Goal: Transaction & Acquisition: Obtain resource

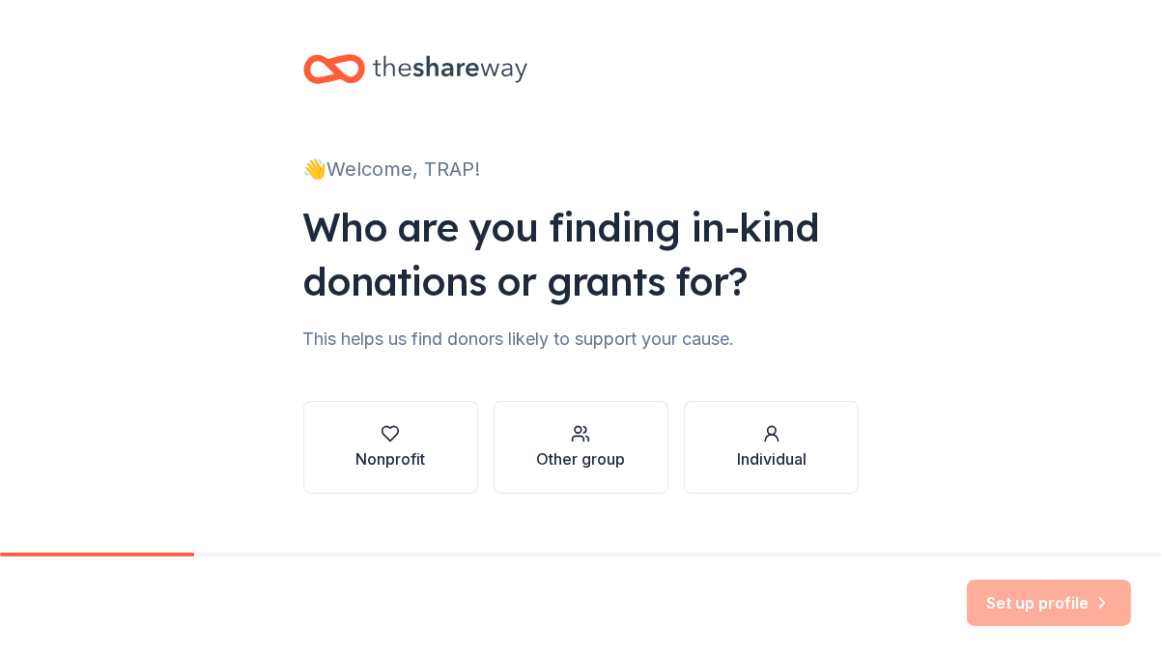
click at [381, 547] on div "👋 Welcome, TRAP! Who are you finding in-kind donations or grants for? This help…" at bounding box center [581, 293] width 618 height 586
click at [381, 555] on div at bounding box center [581, 555] width 1162 height 4
click at [396, 452] on div "Nonprofit" at bounding box center [391, 458] width 70 height 23
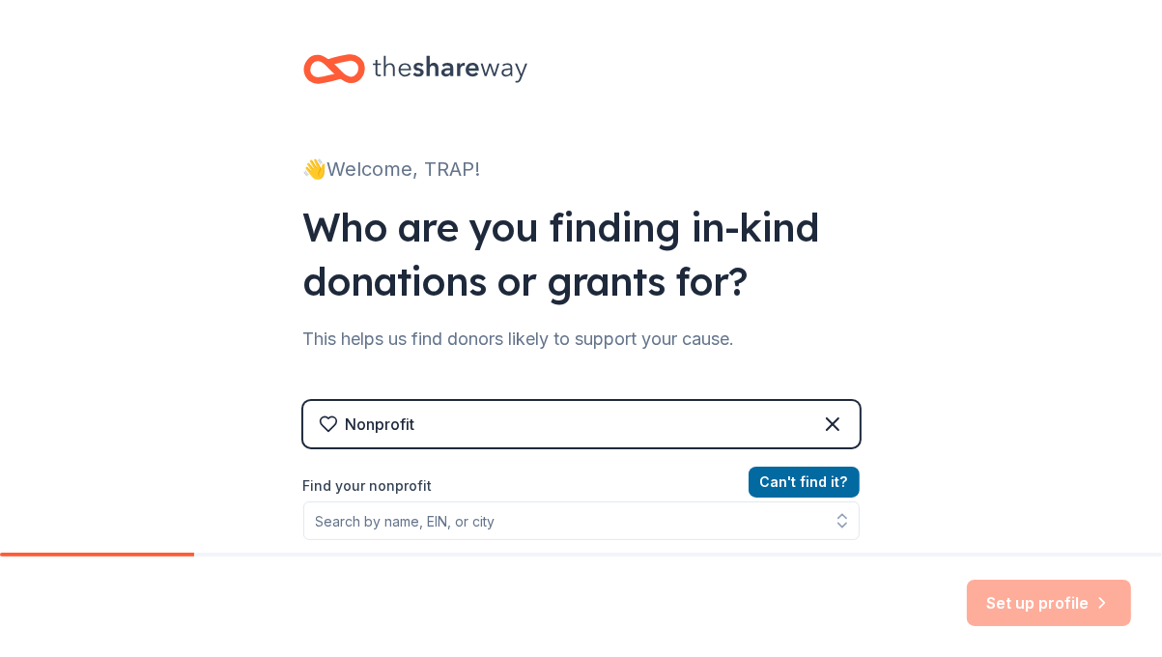
scroll to position [114, 0]
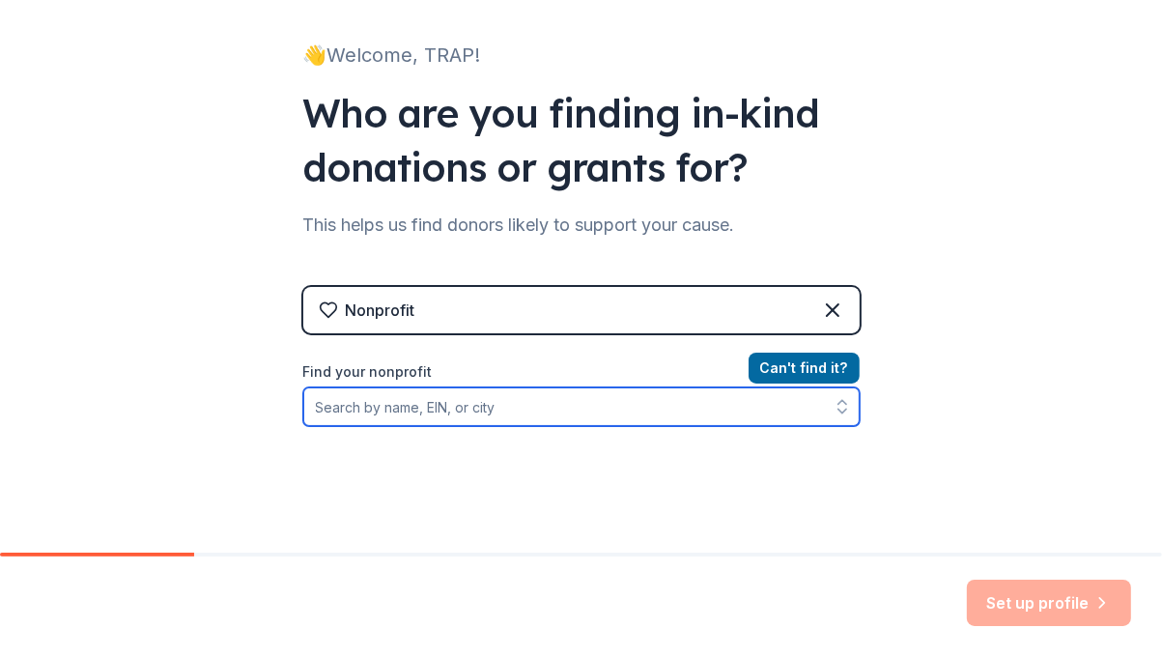
click at [617, 414] on input "Find your nonprofit" at bounding box center [581, 406] width 557 height 39
paste input "38-3403951"
type input "38-3403951"
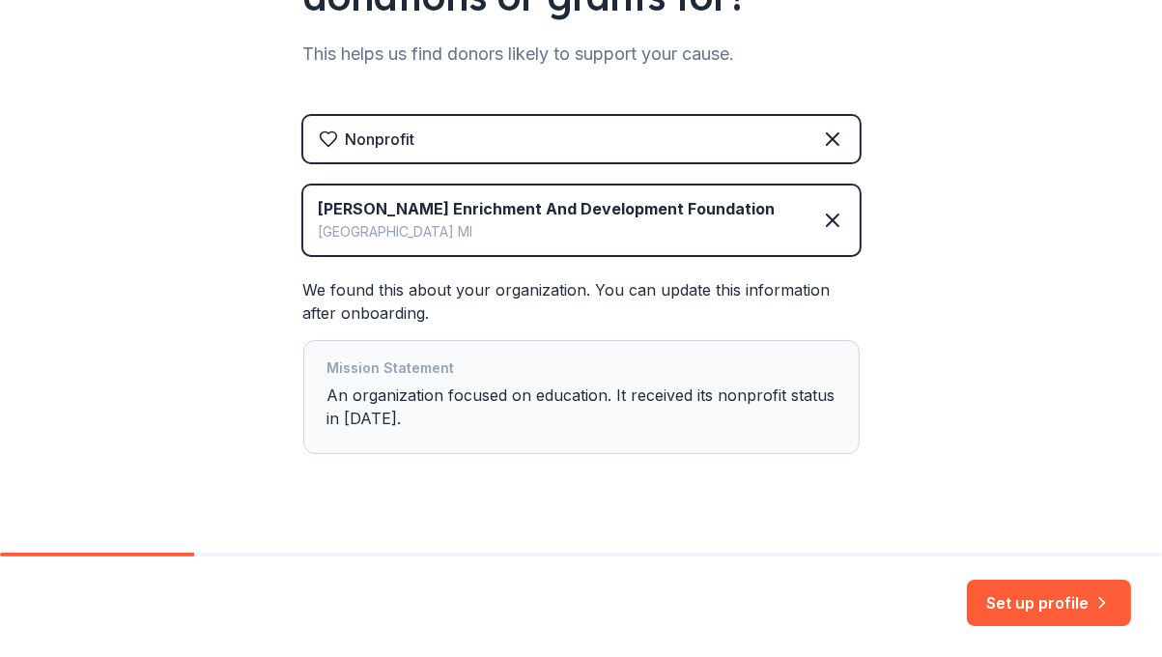
scroll to position [318, 0]
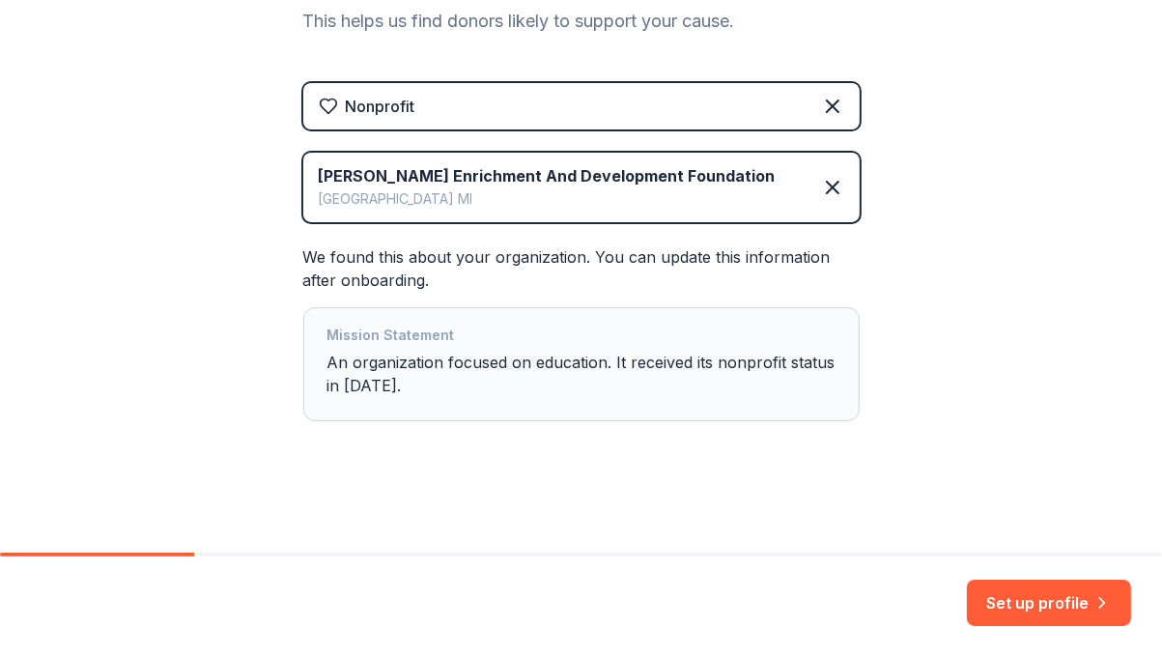
click at [681, 377] on div "Mission Statement An organization focused on education. It received its nonprof…" at bounding box center [582, 364] width 508 height 81
click at [1063, 611] on button "Set up profile" at bounding box center [1049, 603] width 164 height 46
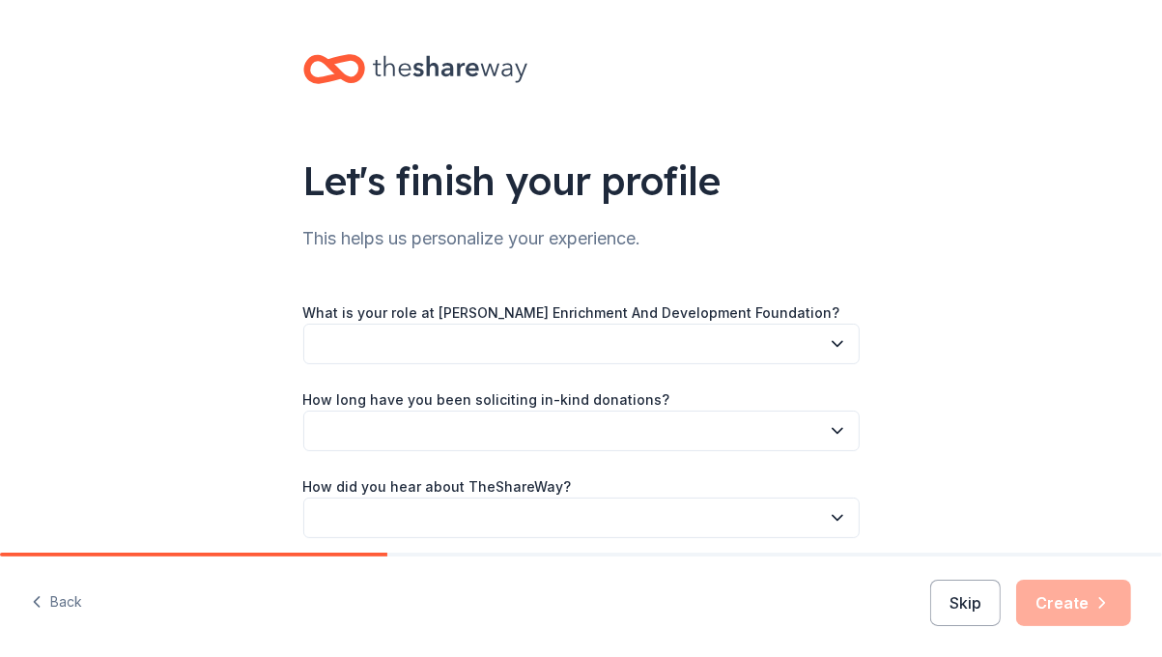
click at [842, 356] on button "button" at bounding box center [581, 344] width 557 height 41
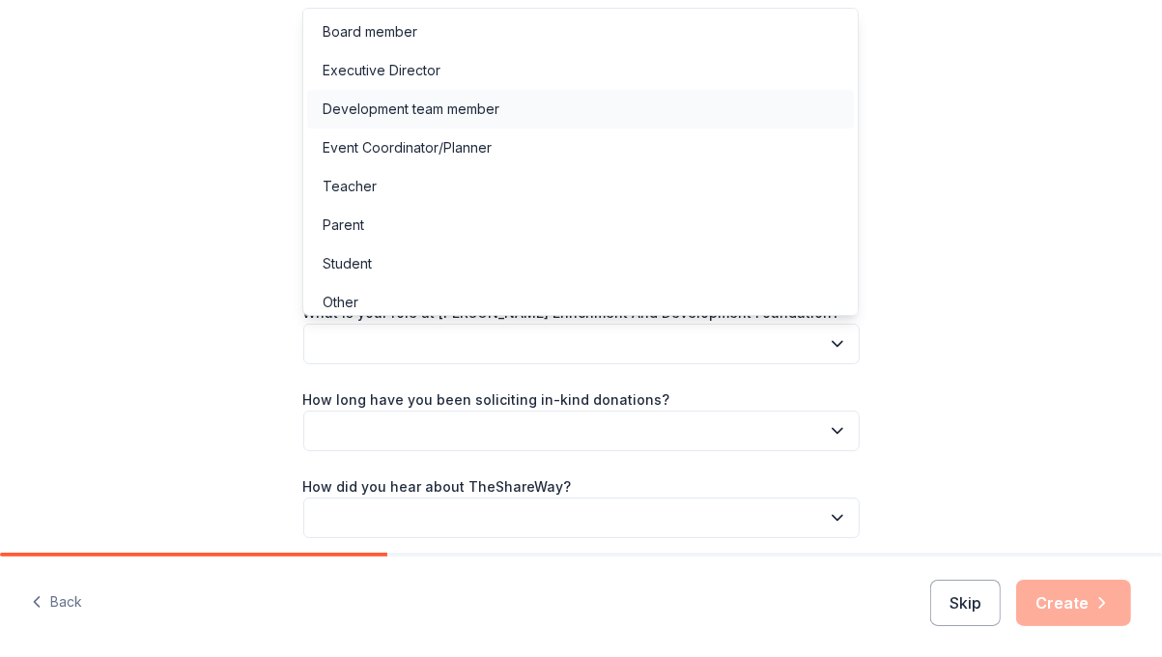
click at [456, 107] on div "Development team member" at bounding box center [411, 109] width 177 height 23
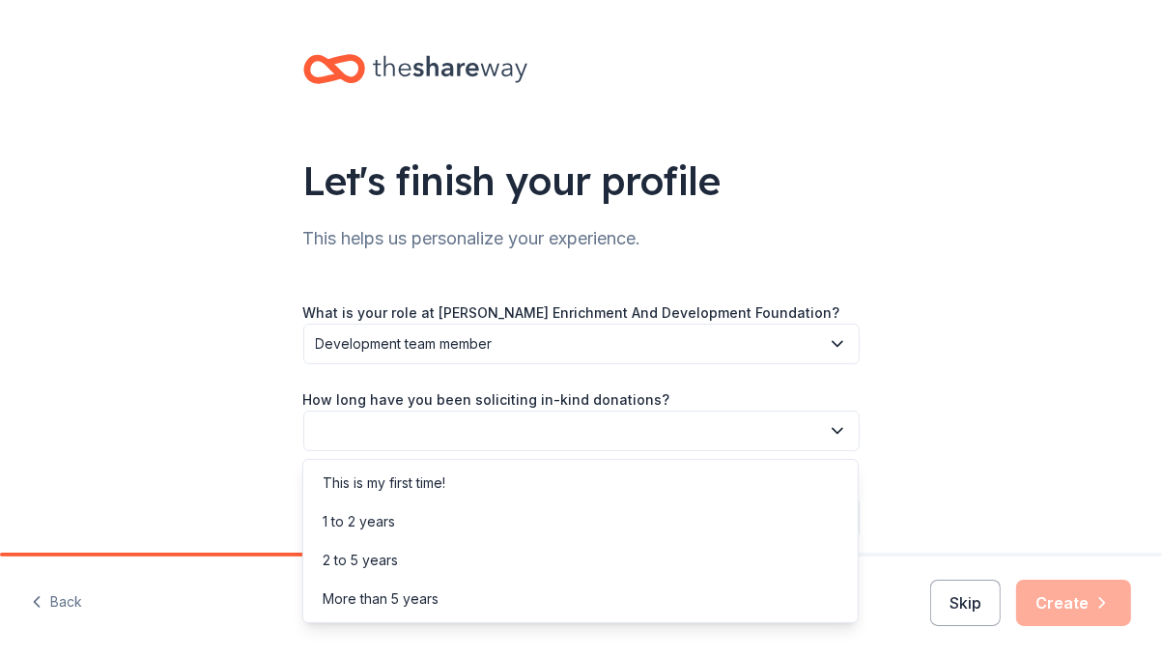
click at [492, 425] on button "button" at bounding box center [581, 431] width 557 height 41
click at [469, 562] on div "2 to 5 years" at bounding box center [580, 560] width 547 height 39
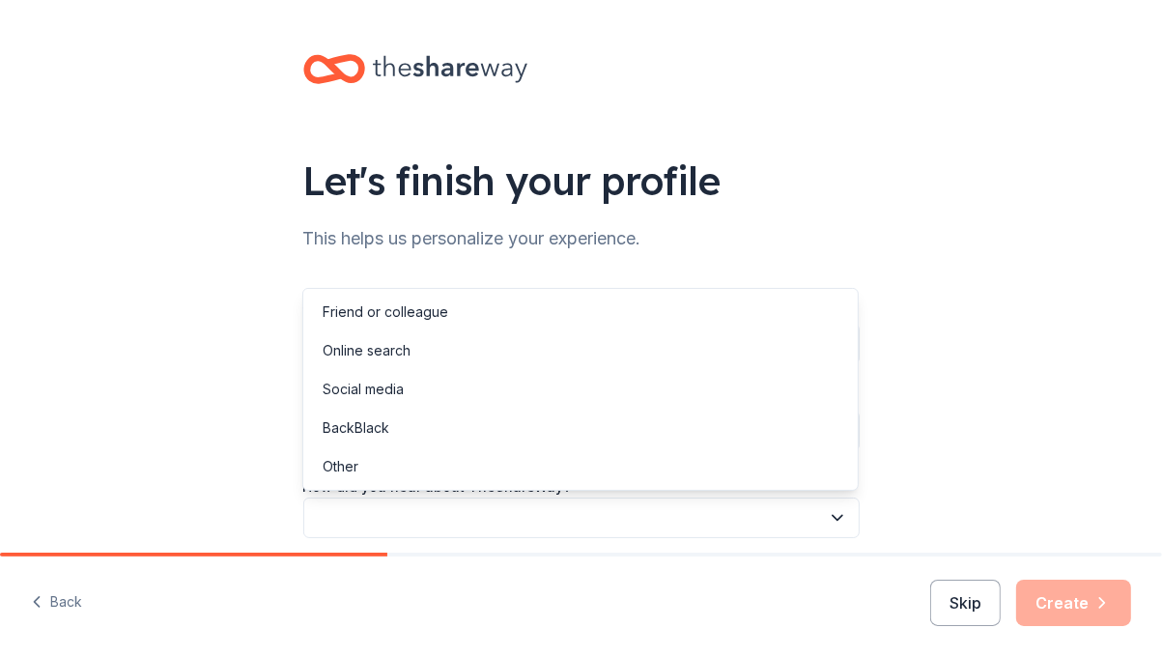
click at [515, 515] on button "button" at bounding box center [581, 518] width 557 height 41
click at [394, 315] on div "Friend or colleague" at bounding box center [386, 311] width 126 height 23
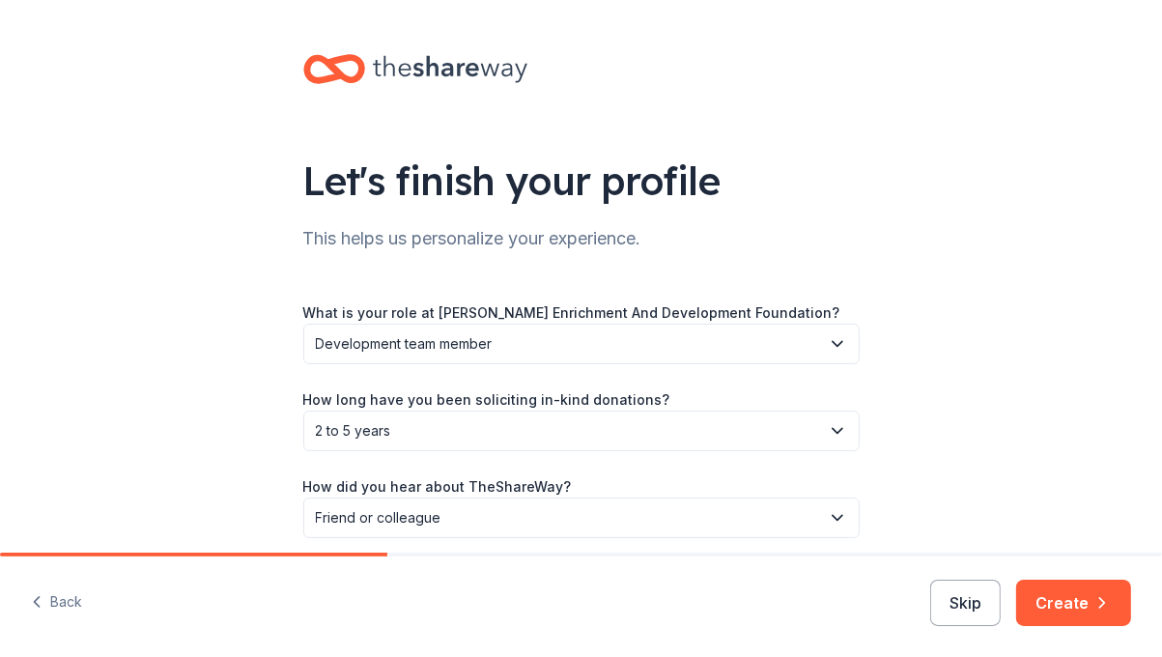
scroll to position [78, 0]
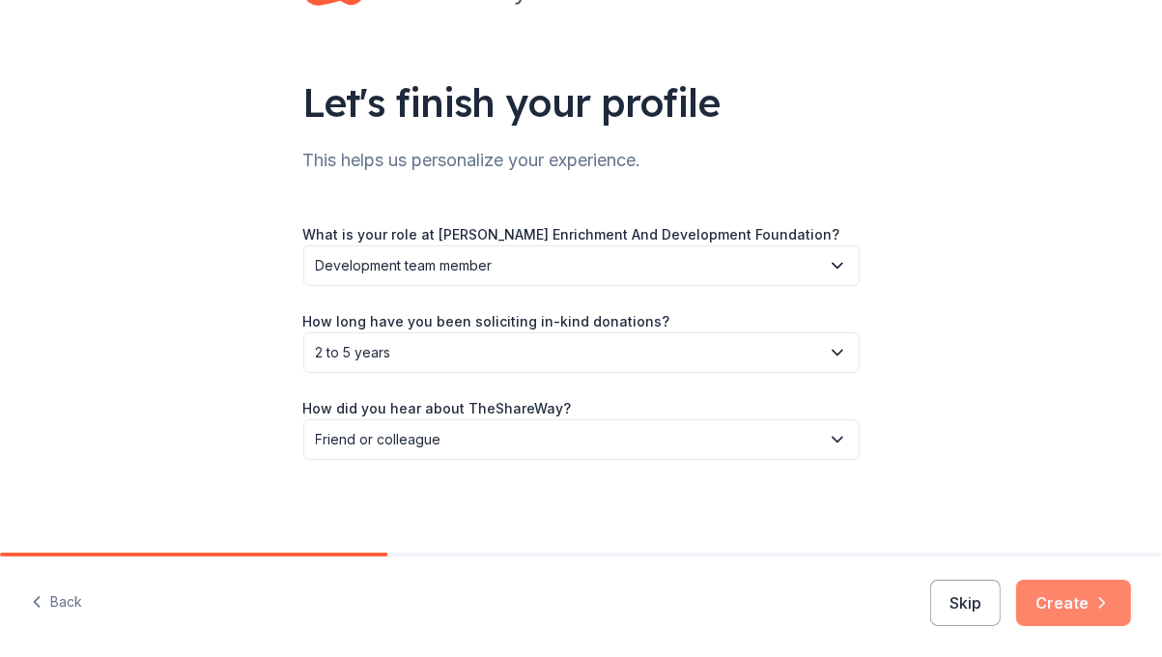
click at [1060, 601] on button "Create" at bounding box center [1073, 603] width 115 height 46
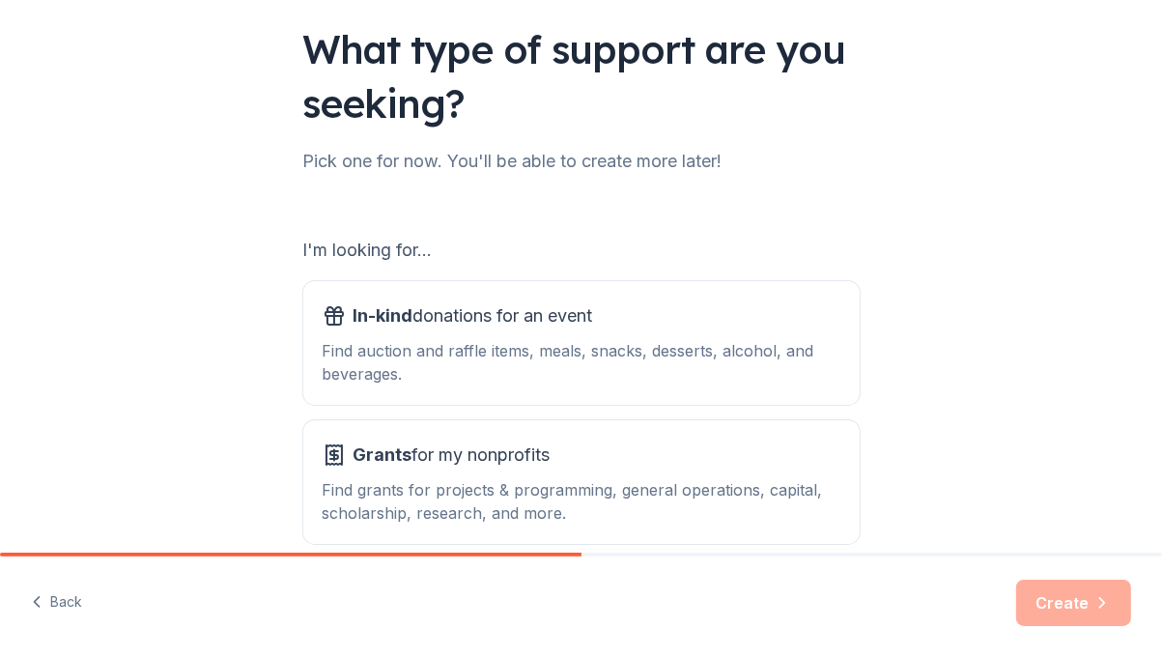
scroll to position [227, 0]
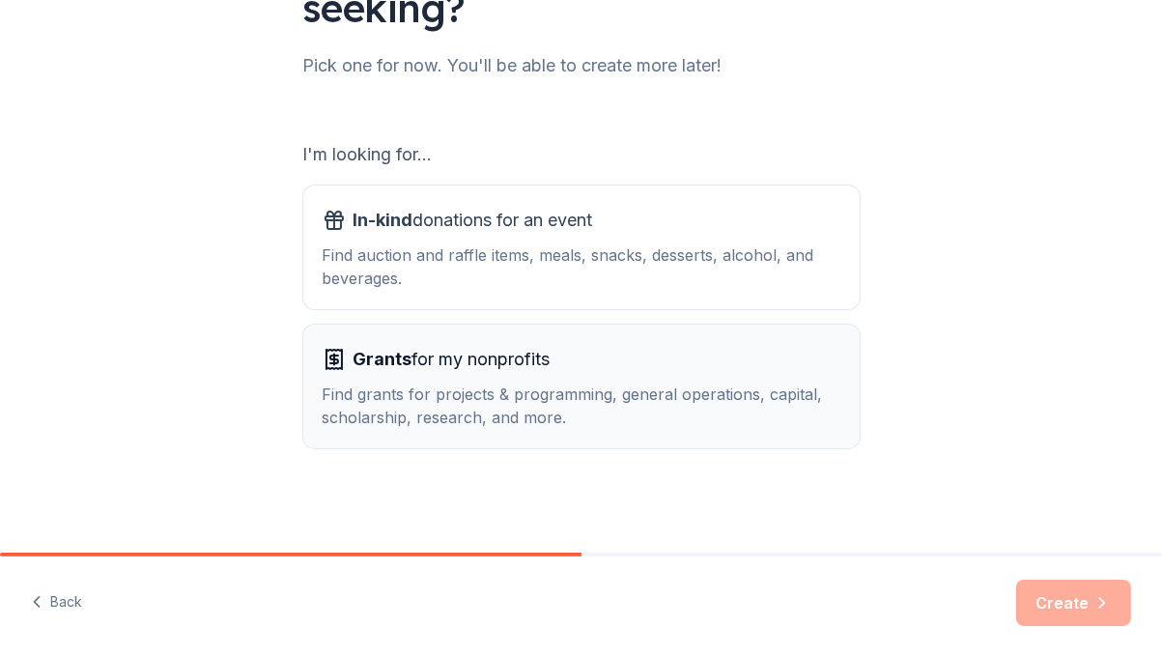
click at [786, 389] on div "Find grants for projects & programming, general operations, capital, scholarshi…" at bounding box center [582, 406] width 518 height 46
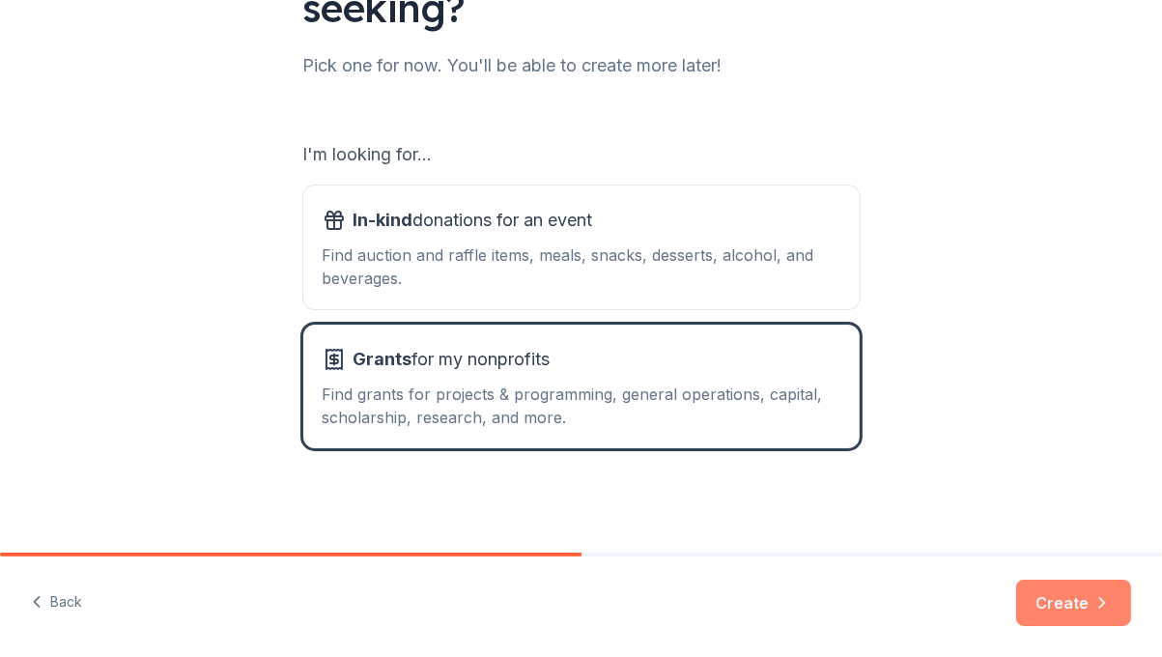
click at [1067, 607] on button "Create" at bounding box center [1073, 603] width 115 height 46
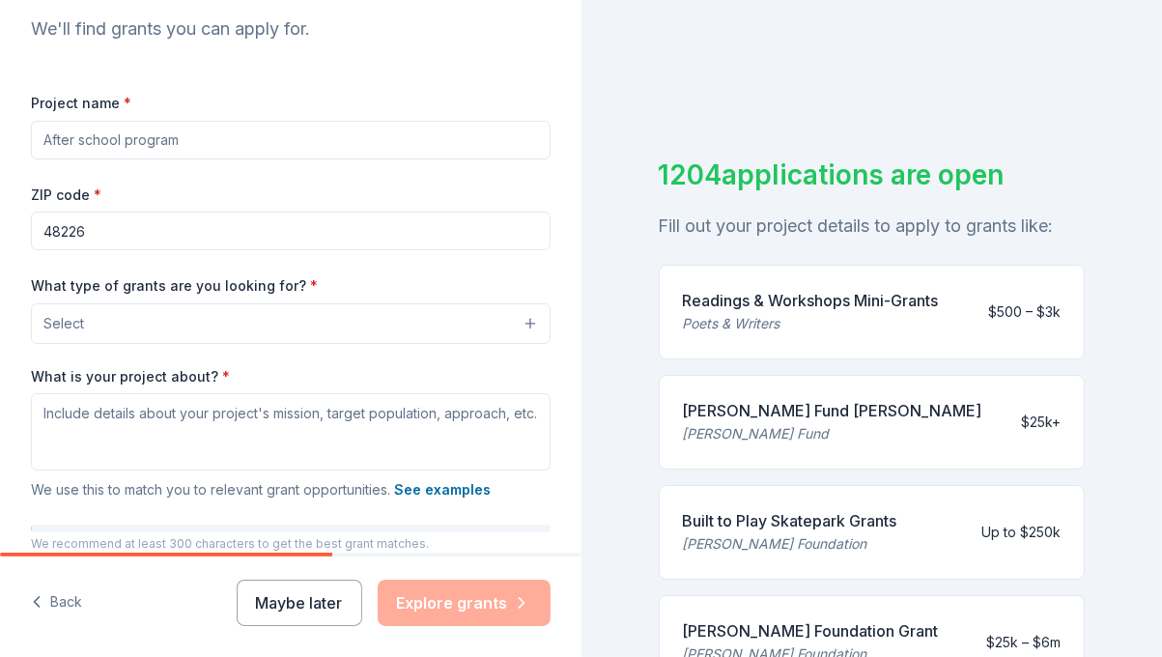
scroll to position [212, 0]
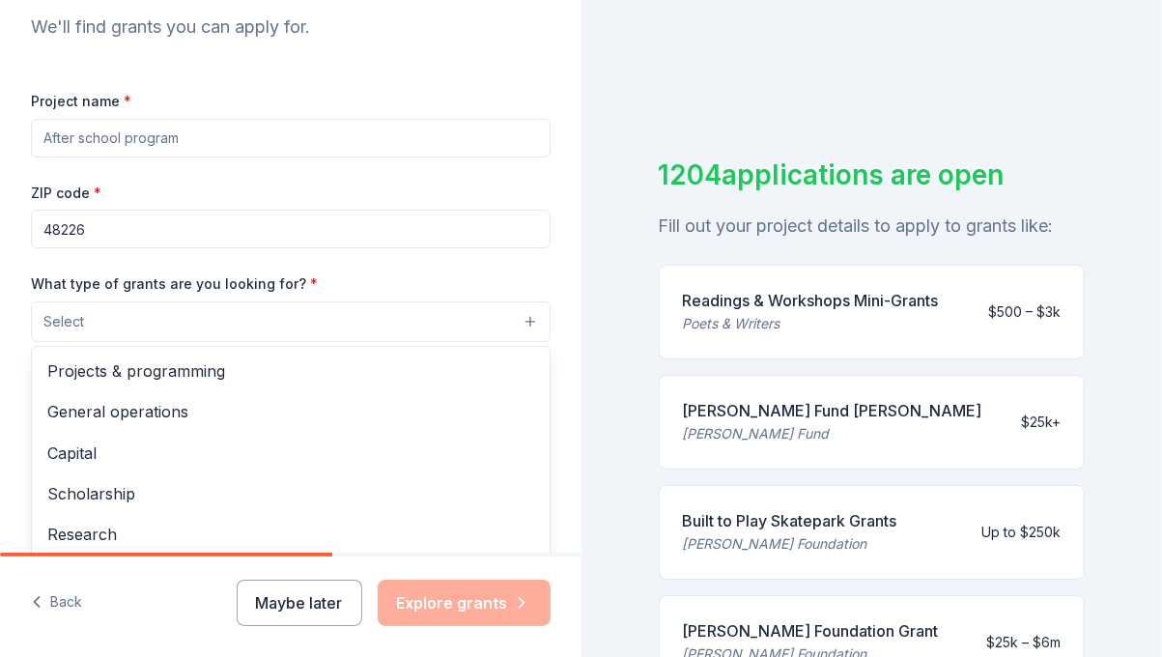
click at [370, 329] on button "Select" at bounding box center [291, 321] width 520 height 41
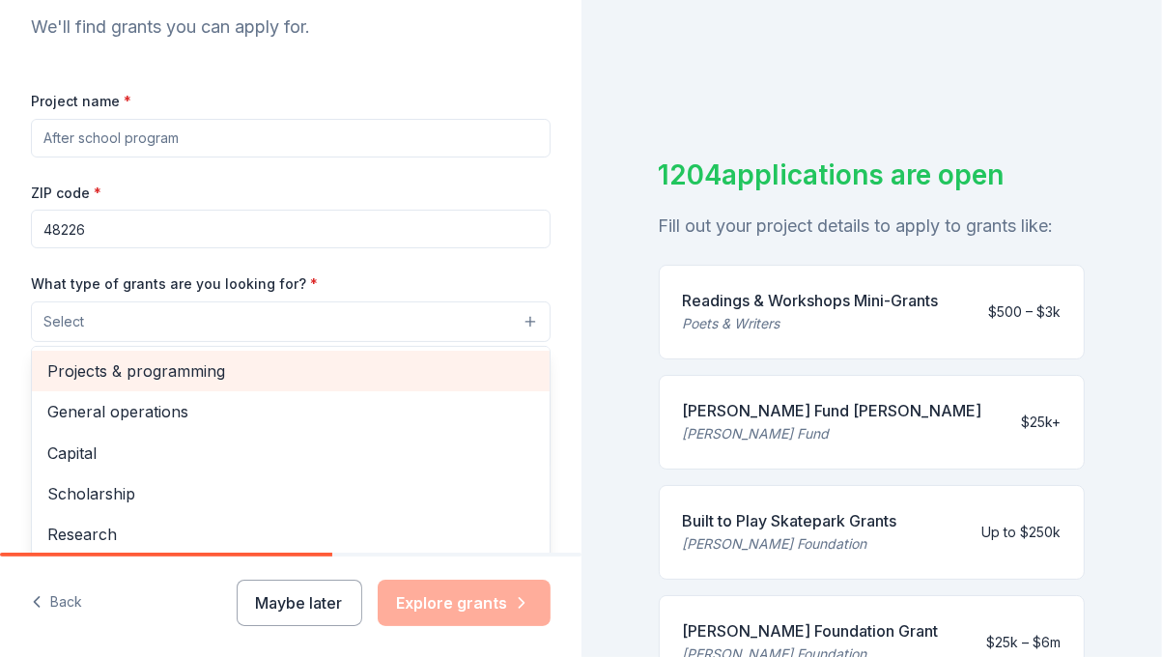
click at [424, 376] on span "Projects & programming" at bounding box center [290, 370] width 487 height 25
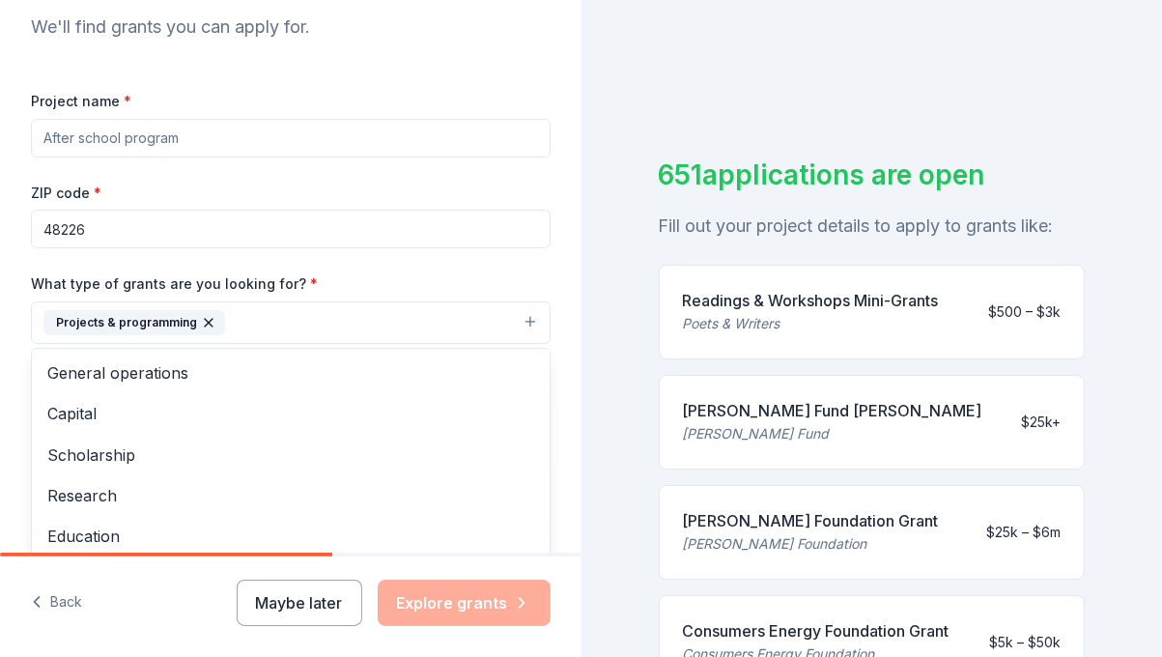
scroll to position [23, 0]
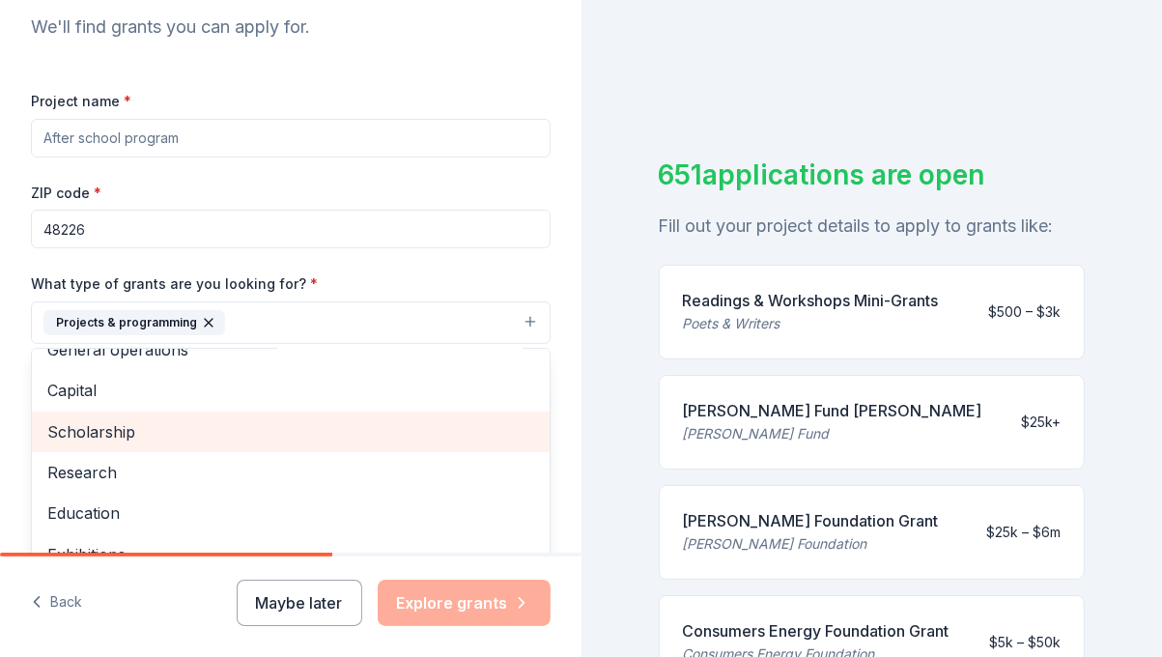
click at [484, 425] on span "Scholarship" at bounding box center [290, 431] width 487 height 25
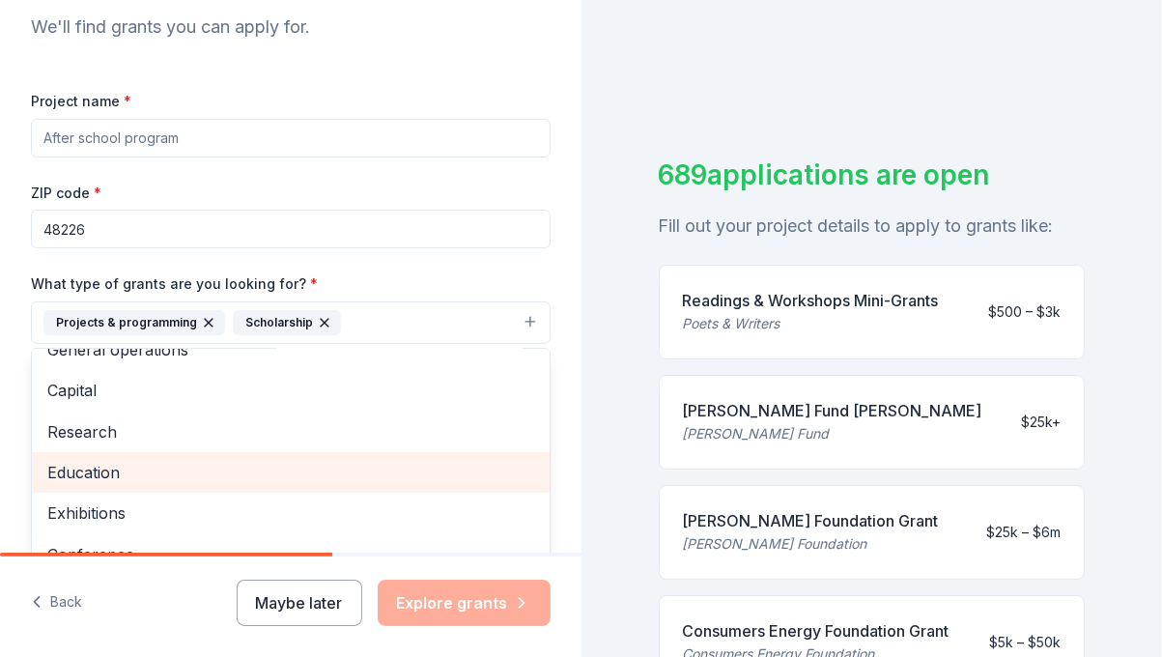
click at [463, 464] on span "Education" at bounding box center [290, 472] width 487 height 25
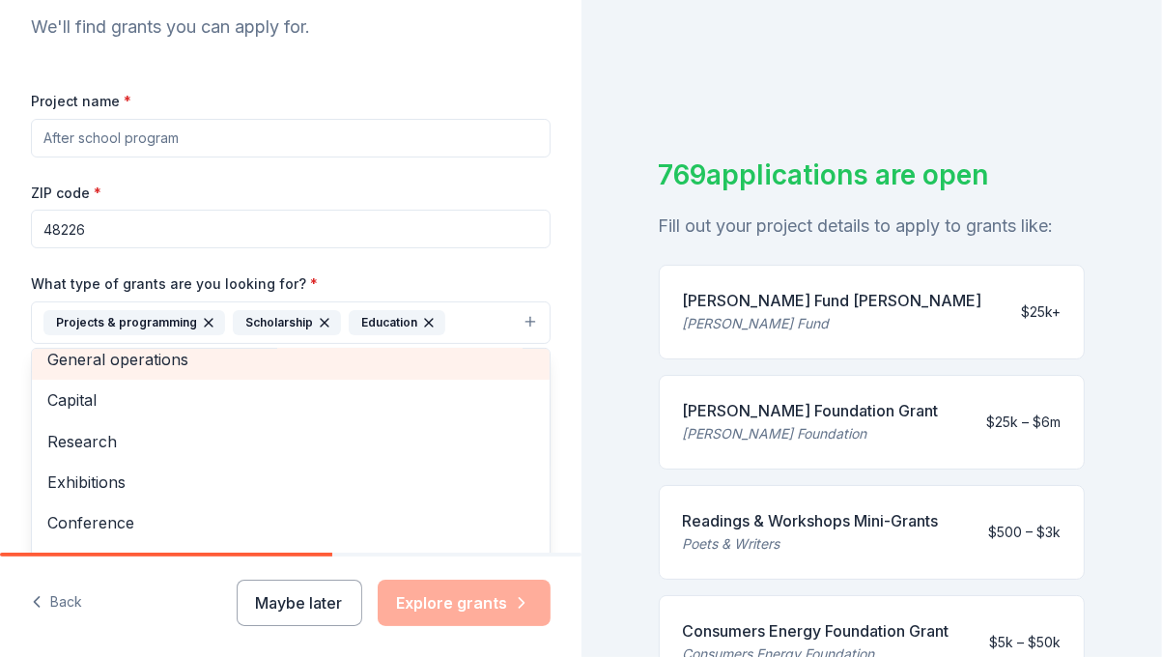
scroll to position [4, 0]
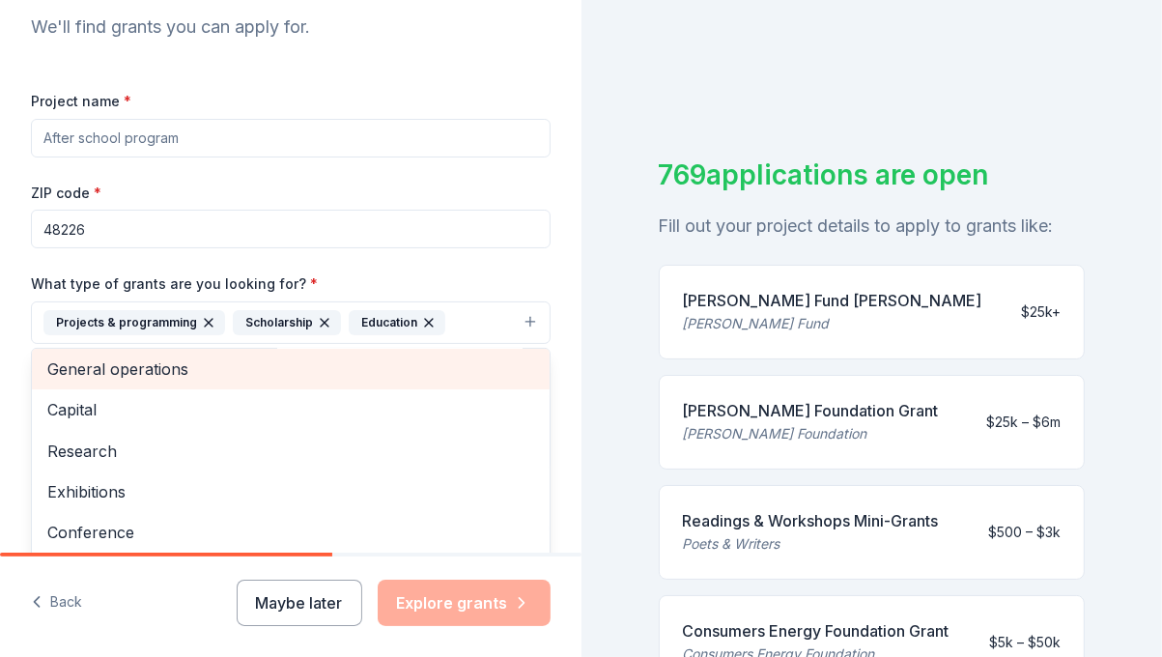
click at [424, 367] on span "General operations" at bounding box center [290, 369] width 487 height 25
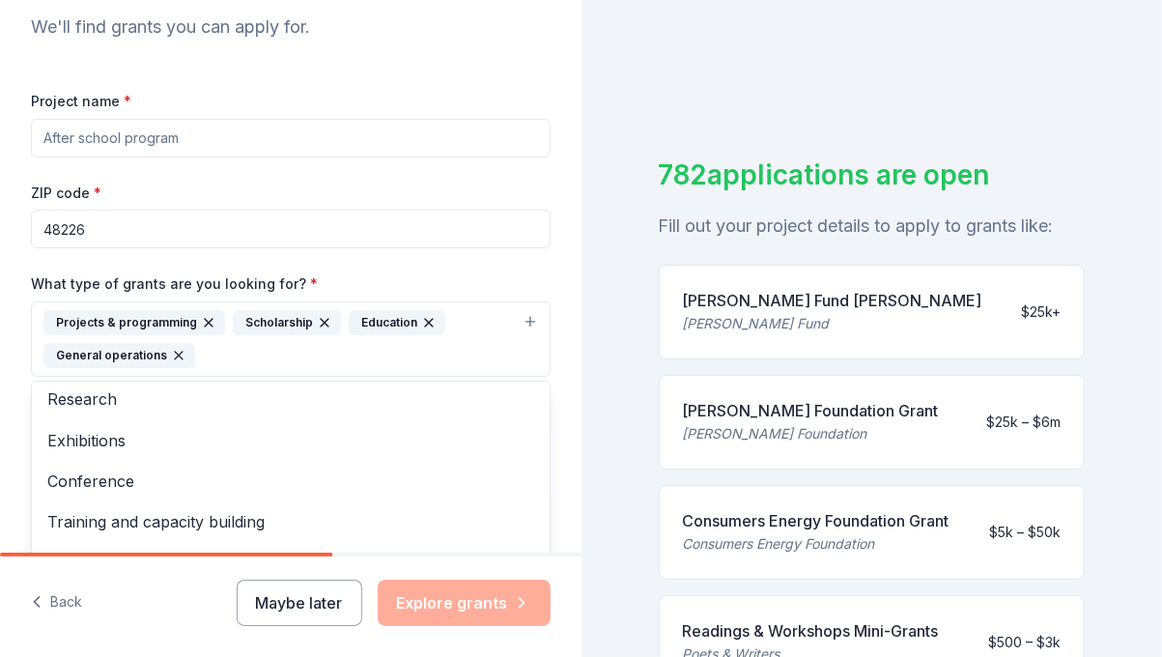
scroll to position [65, 0]
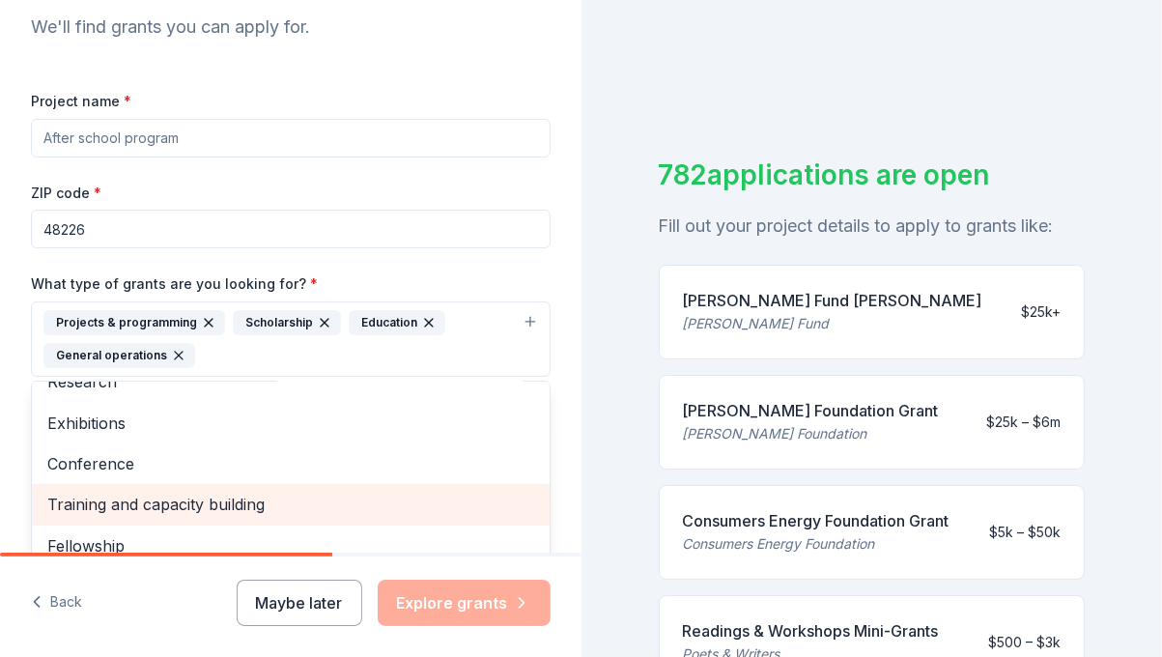
click at [299, 514] on span "Training and capacity building" at bounding box center [290, 504] width 487 height 25
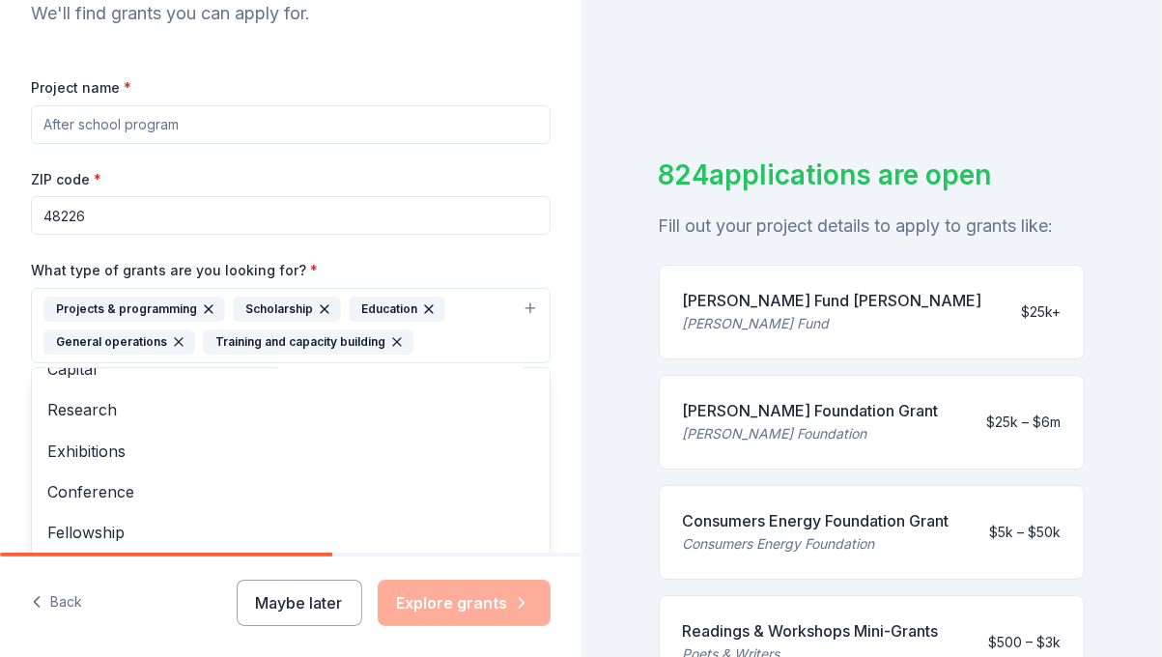
scroll to position [266, 0]
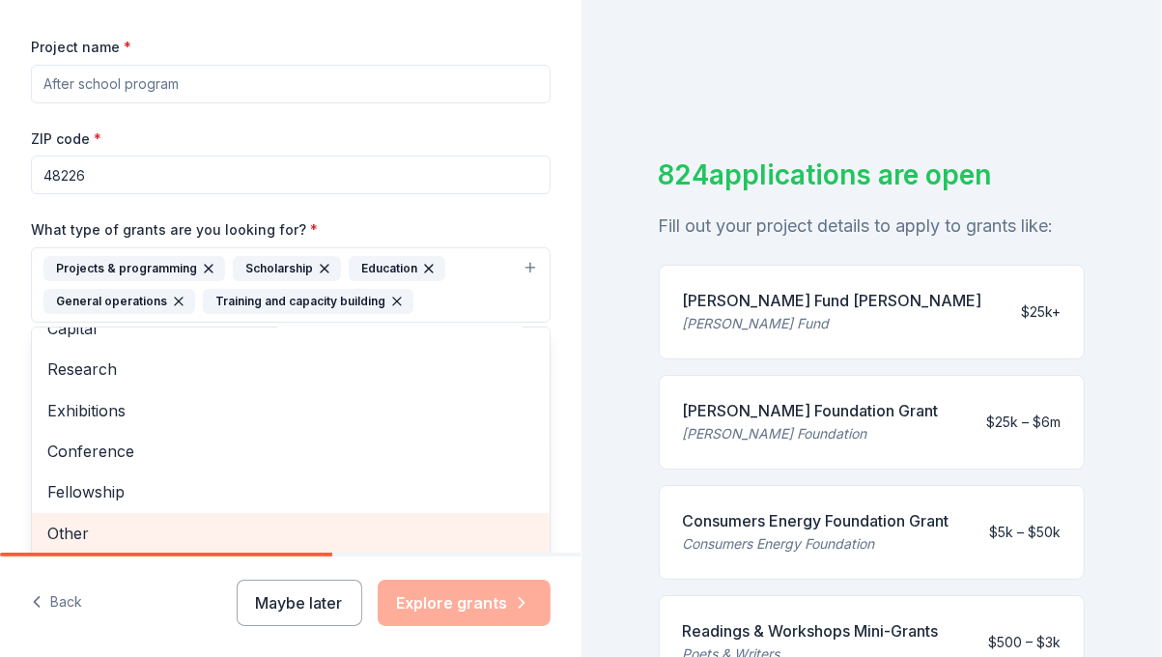
click at [338, 553] on div "Capital Research Exhibitions Conference Fellowship Other" at bounding box center [291, 443] width 520 height 232
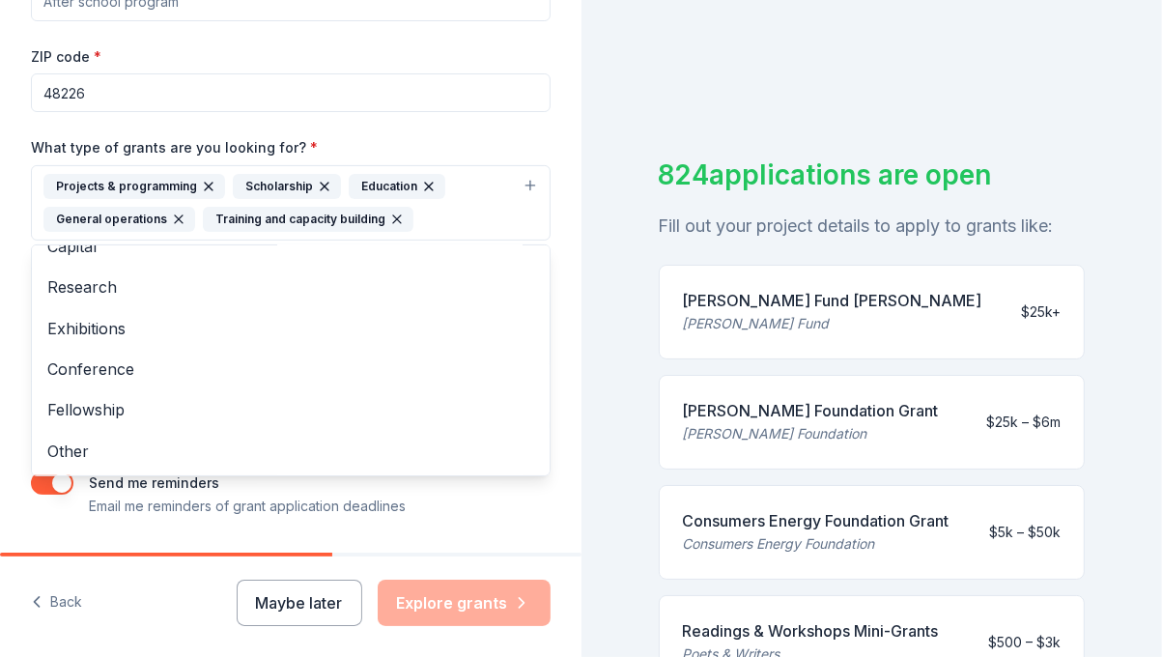
scroll to position [405, 0]
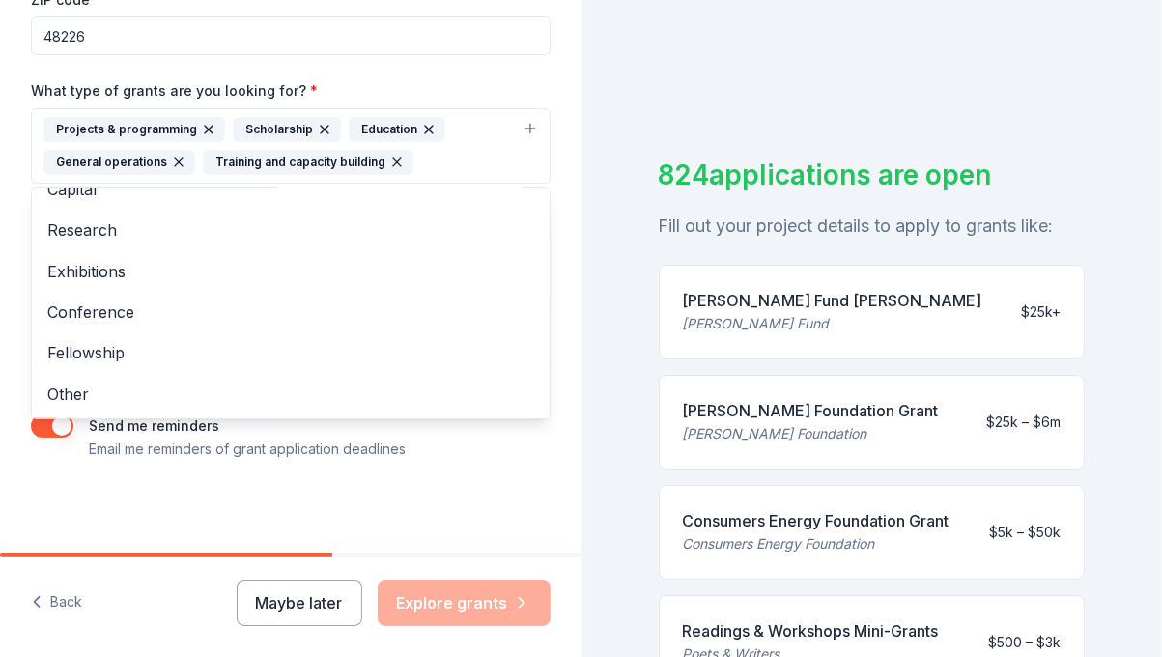
click at [522, 519] on div "Tell us about your project. We'll find grants you can apply for. Project name *…" at bounding box center [291, 74] width 582 height 958
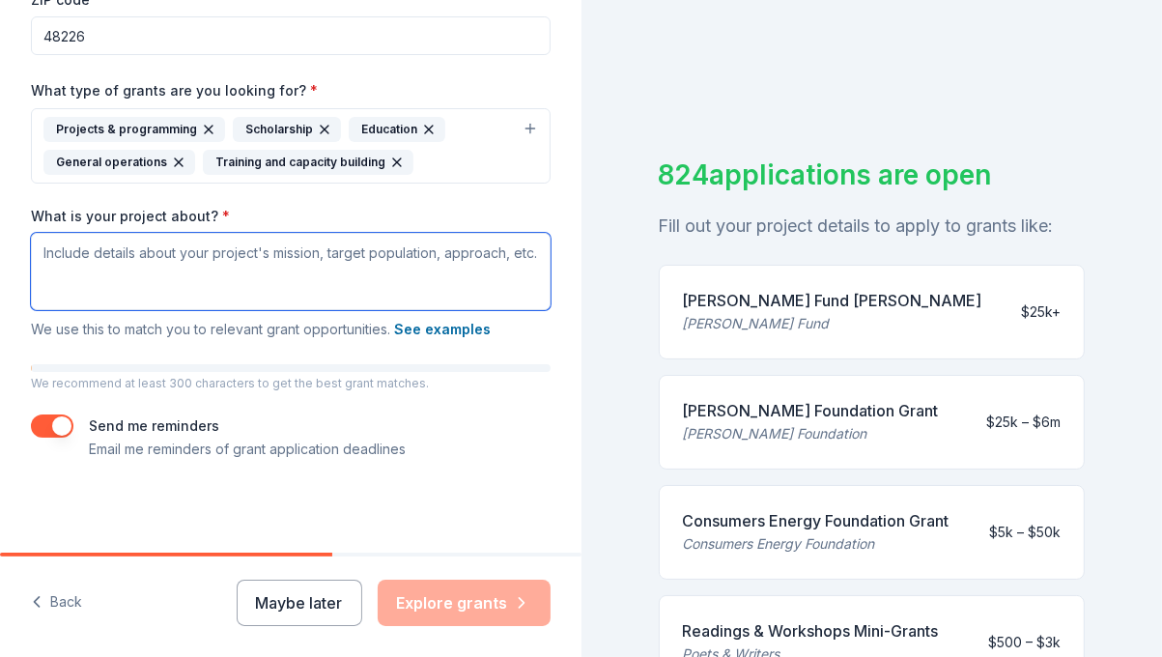
click at [439, 291] on textarea "What is your project about? *" at bounding box center [291, 271] width 520 height 77
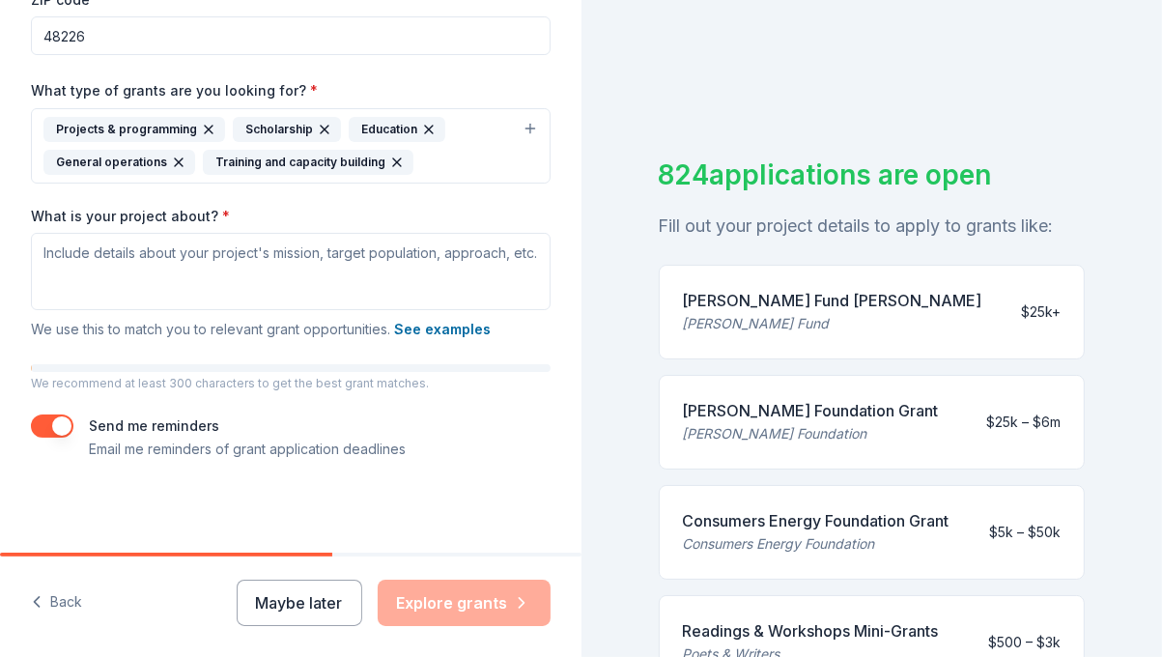
drag, startPoint x: 1151, startPoint y: 168, endPoint x: 1161, endPoint y: 231, distance: 63.7
click at [1161, 231] on html "Tell us about your project. We'll find grants you can apply for. Project name *…" at bounding box center [581, 328] width 1162 height 657
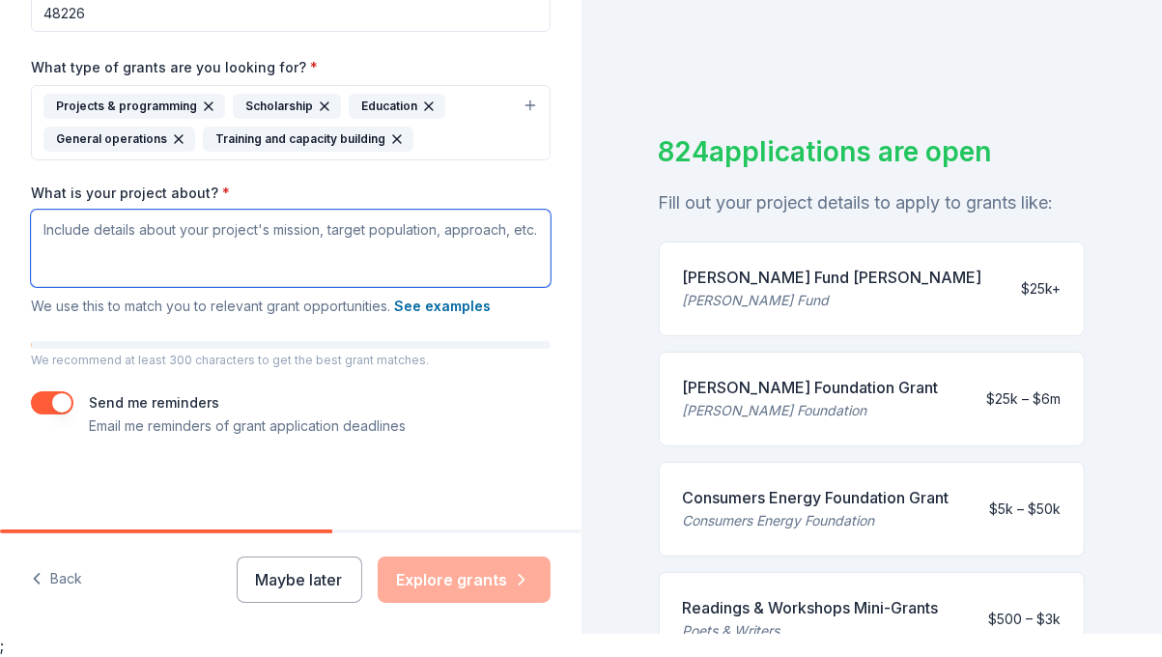
click at [471, 264] on textarea "What is your project about? *" at bounding box center [291, 248] width 520 height 77
paste textarea "to promote and cultivate the artistic, social and academic enrichment of childr…"
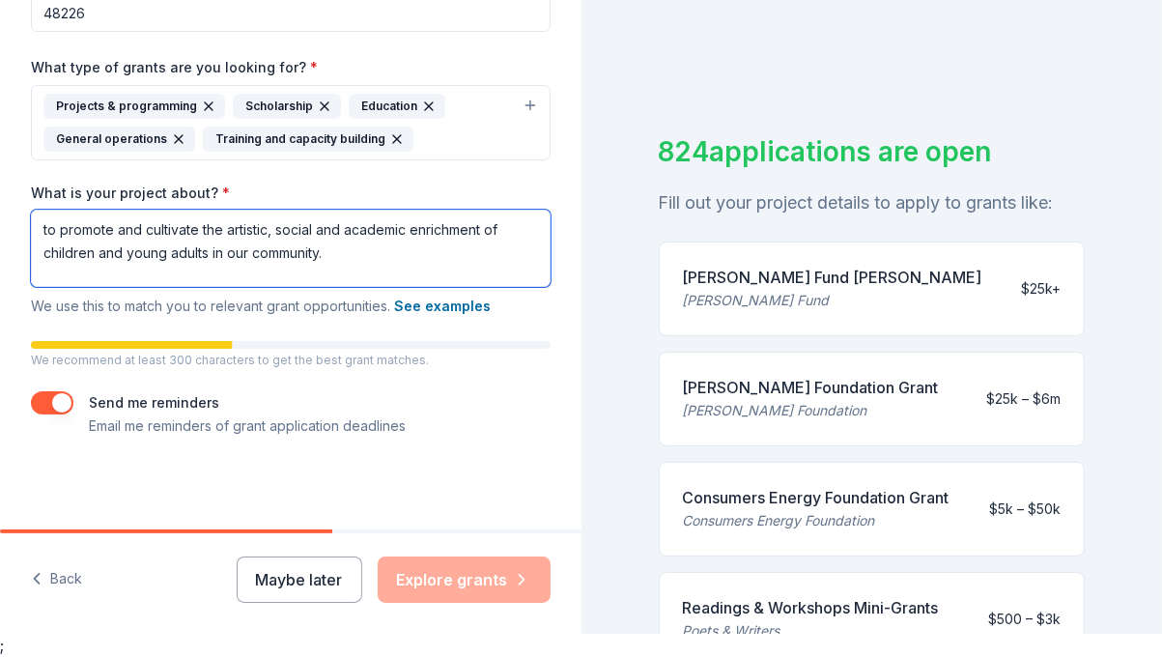
type textarea "to promote and cultivate the artistic, social and academic enrichment of childr…"
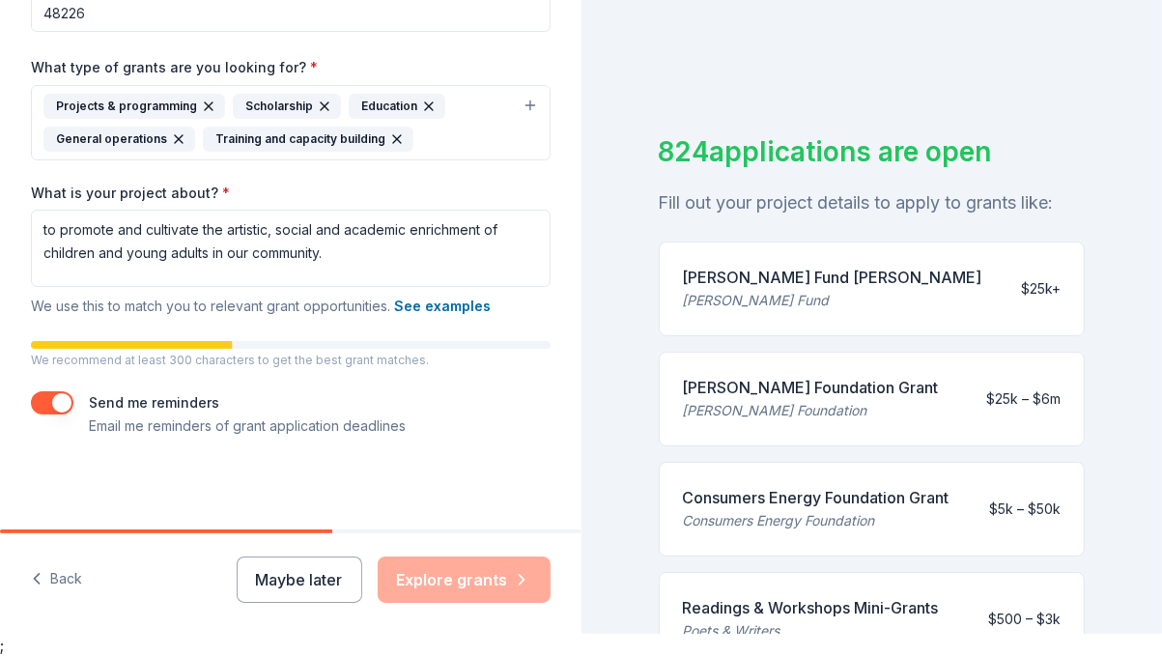
click at [380, 530] on div at bounding box center [291, 531] width 582 height 4
drag, startPoint x: 317, startPoint y: 530, endPoint x: 392, endPoint y: 517, distance: 76.6
click at [392, 529] on div at bounding box center [291, 531] width 582 height 4
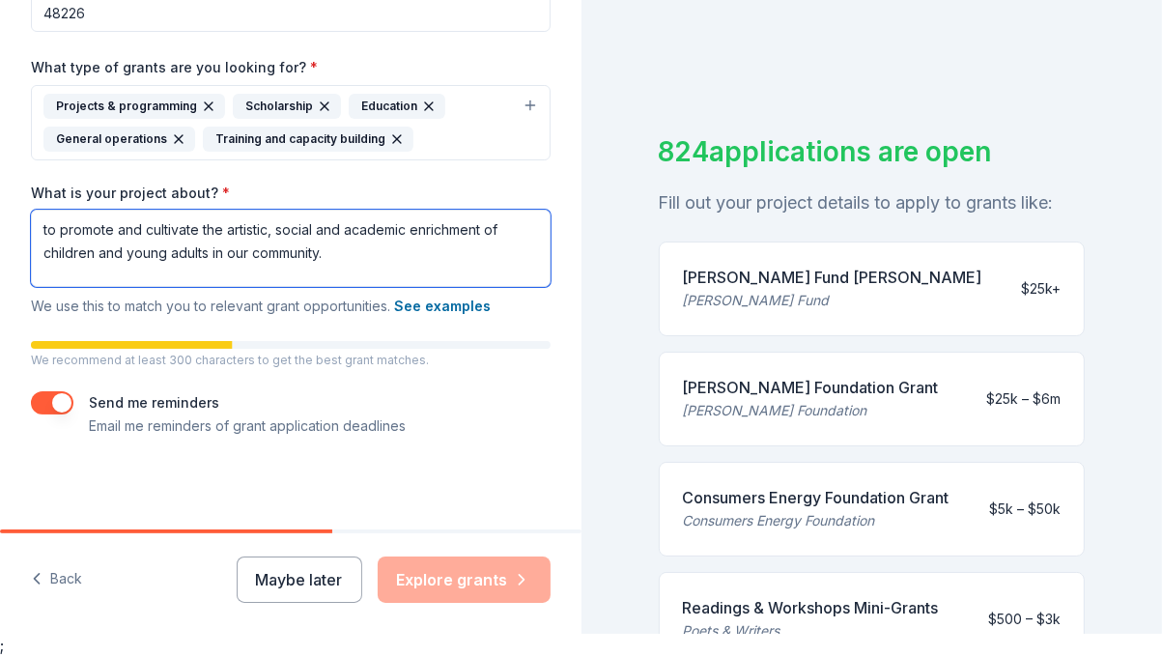
click at [371, 254] on textarea "to promote and cultivate the artistic, social and academic enrichment of childr…" at bounding box center [291, 248] width 520 height 77
drag, startPoint x: 335, startPoint y: 248, endPoint x: 6, endPoint y: 212, distance: 331.5
click at [31, 212] on textarea "to promote and cultivate the artistic, social and academic enrichment of childr…" at bounding box center [291, 248] width 520 height 77
click at [69, 228] on textarea "to promote and cultivate the artistic, social and academic enrichment of childr…" at bounding box center [291, 248] width 520 height 77
drag, startPoint x: 43, startPoint y: 230, endPoint x: 564, endPoint y: 243, distance: 521.9
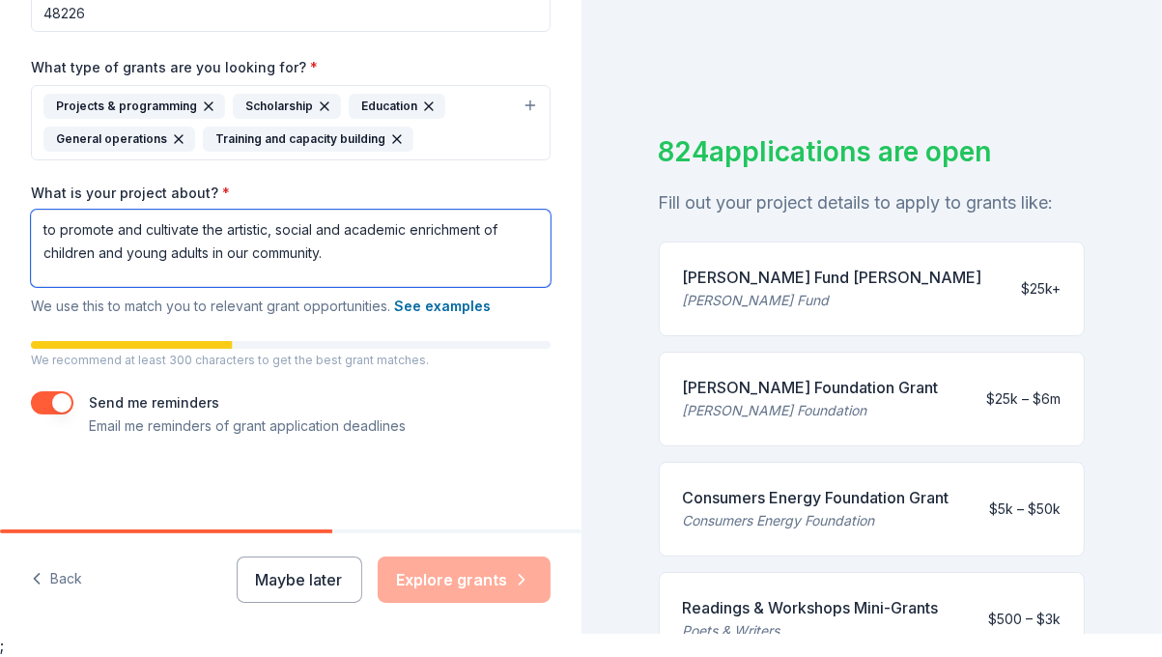
click at [551, 243] on textarea "to promote and cultivate the artistic, social and academic enrichment of childr…" at bounding box center [291, 248] width 520 height 77
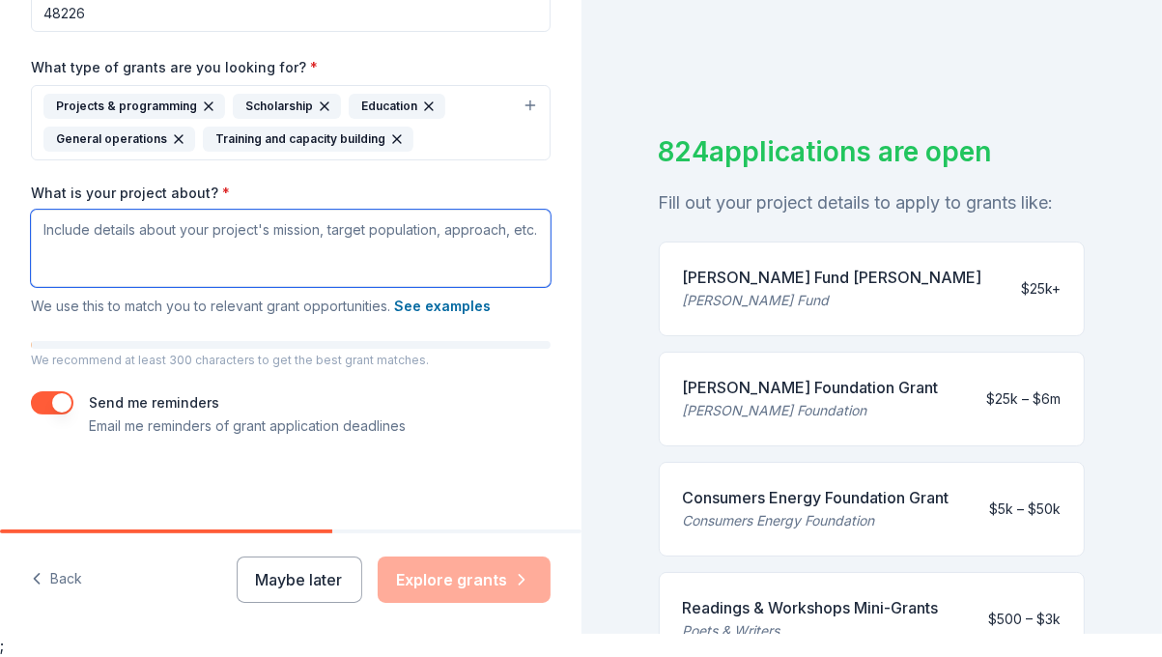
paste textarea "HMG was developed to address and promote literacy and educational advancement w…"
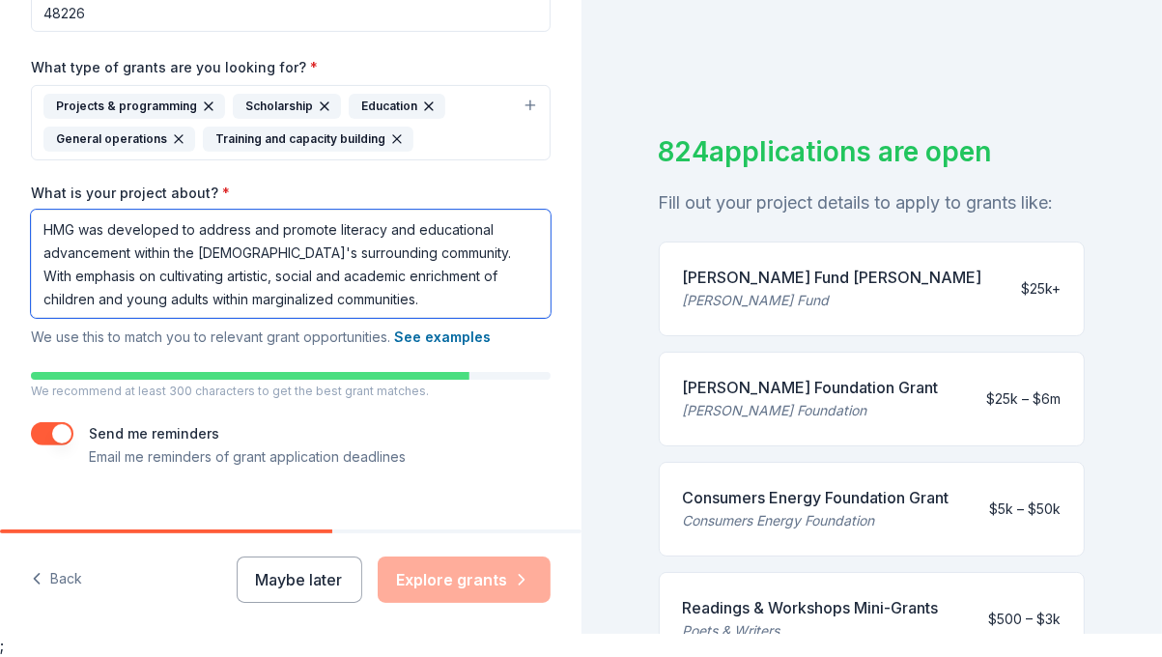
click at [439, 250] on textarea "HMG was developed to address and promote literacy and educational advancement w…" at bounding box center [291, 264] width 520 height 108
click at [489, 308] on textarea "HMG was developed to address and promote literacy and educational advancement w…" at bounding box center [291, 264] width 520 height 108
paste textarea "The grant funds will be used toward providing meals to participants of our afte…"
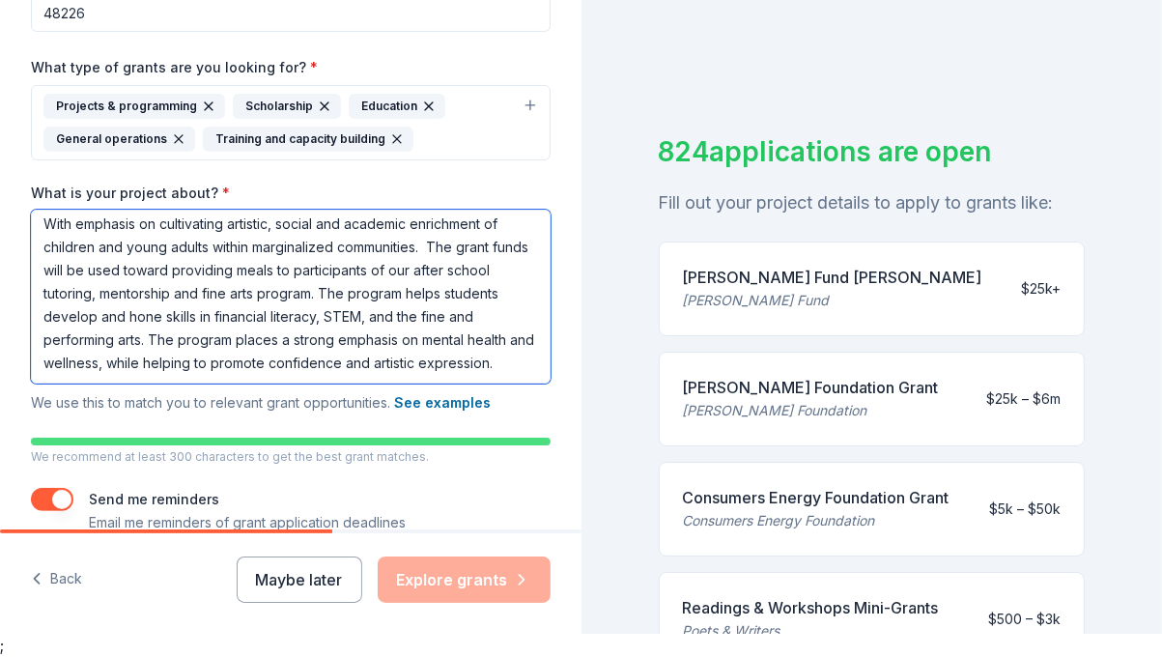
scroll to position [501, 0]
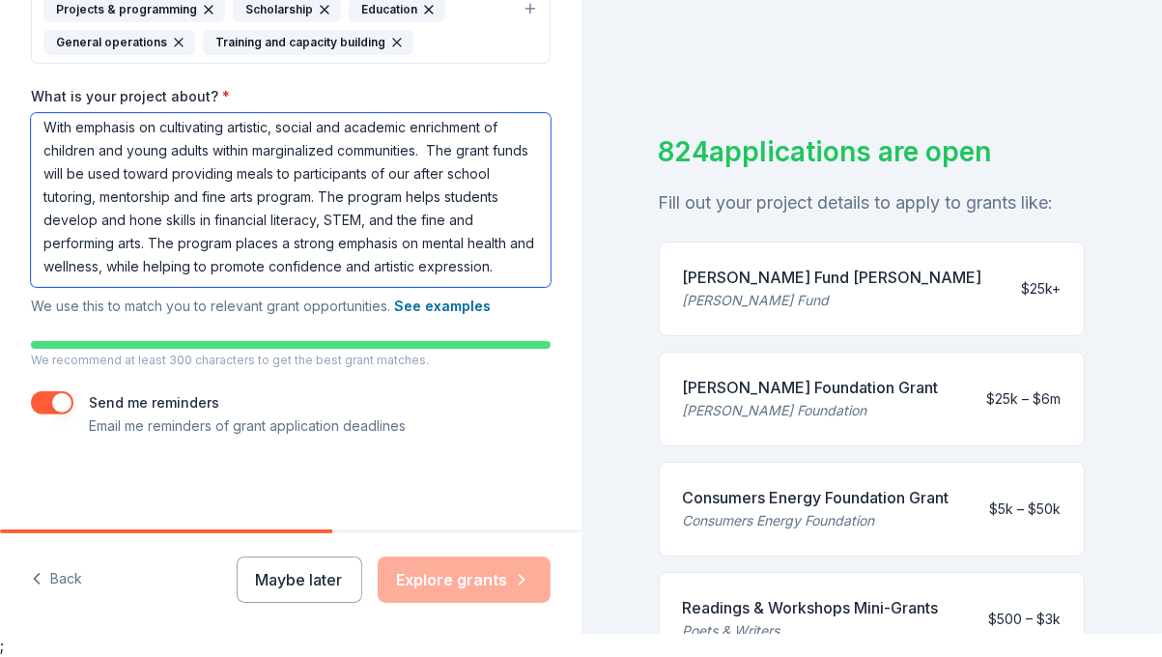
type textarea "HMG was developed to address and promote literacy and educational advancement w…"
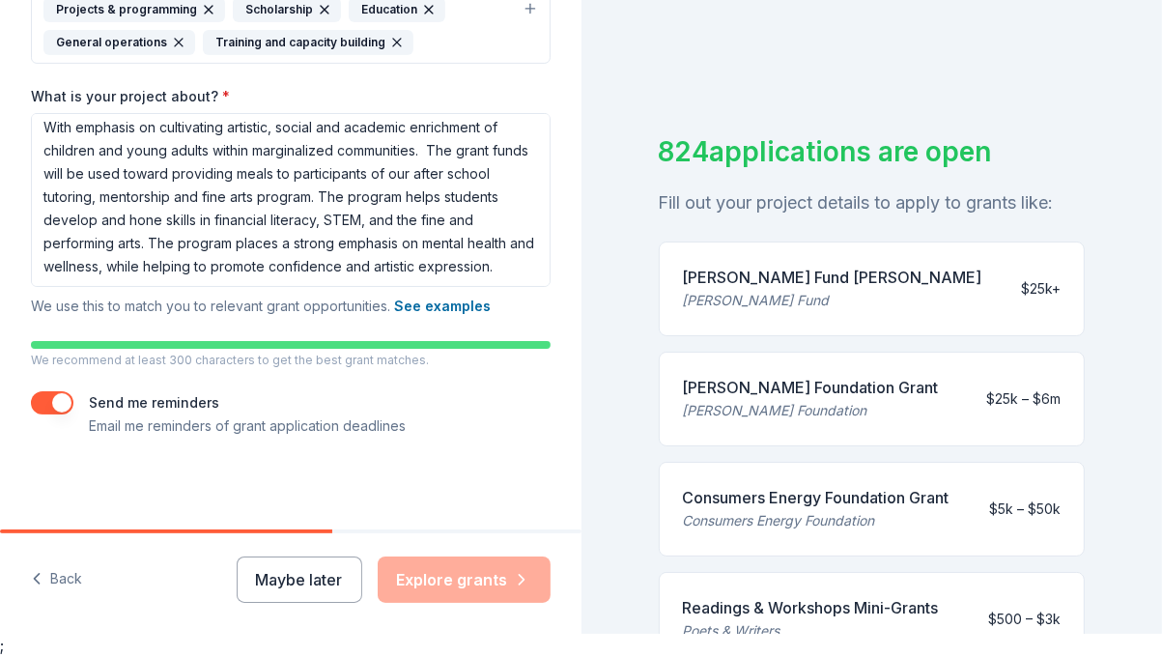
click at [446, 582] on div "Maybe later Explore grants" at bounding box center [394, 580] width 314 height 46
click at [341, 530] on div at bounding box center [291, 531] width 582 height 4
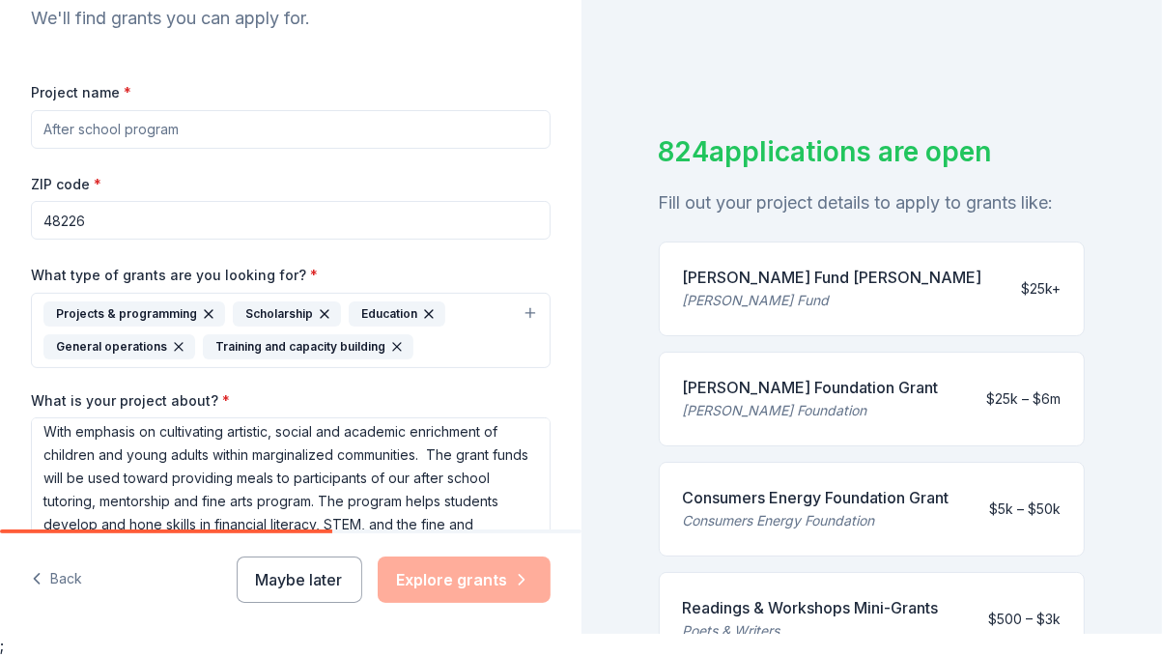
scroll to position [95, 0]
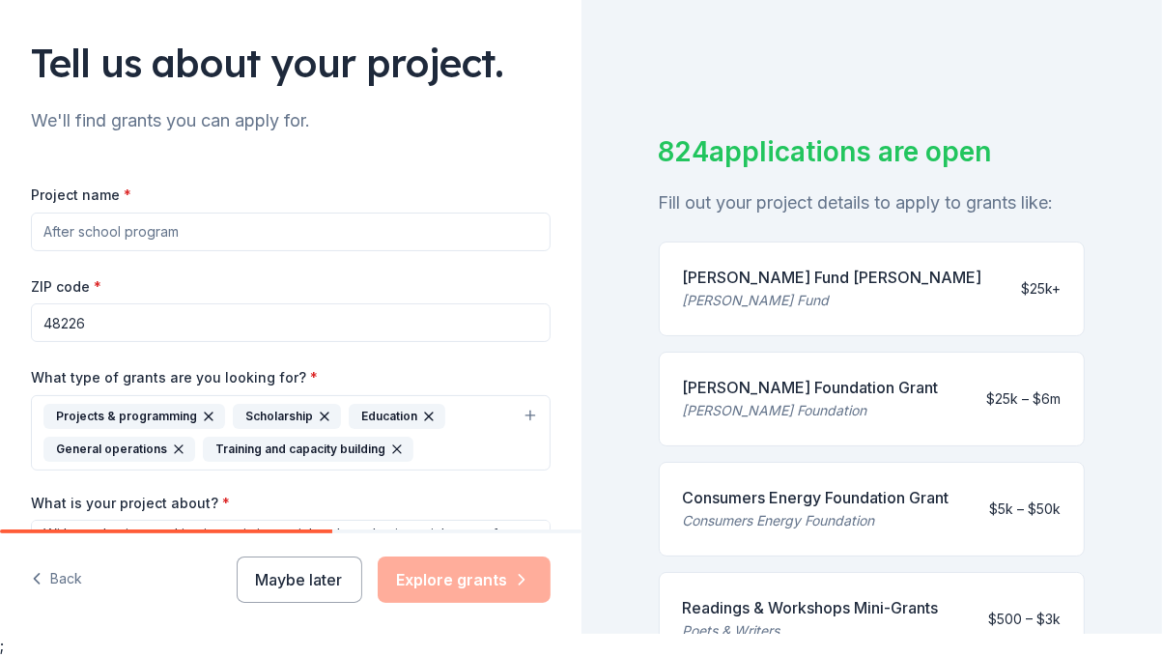
click at [489, 227] on input "Project name *" at bounding box center [291, 232] width 520 height 39
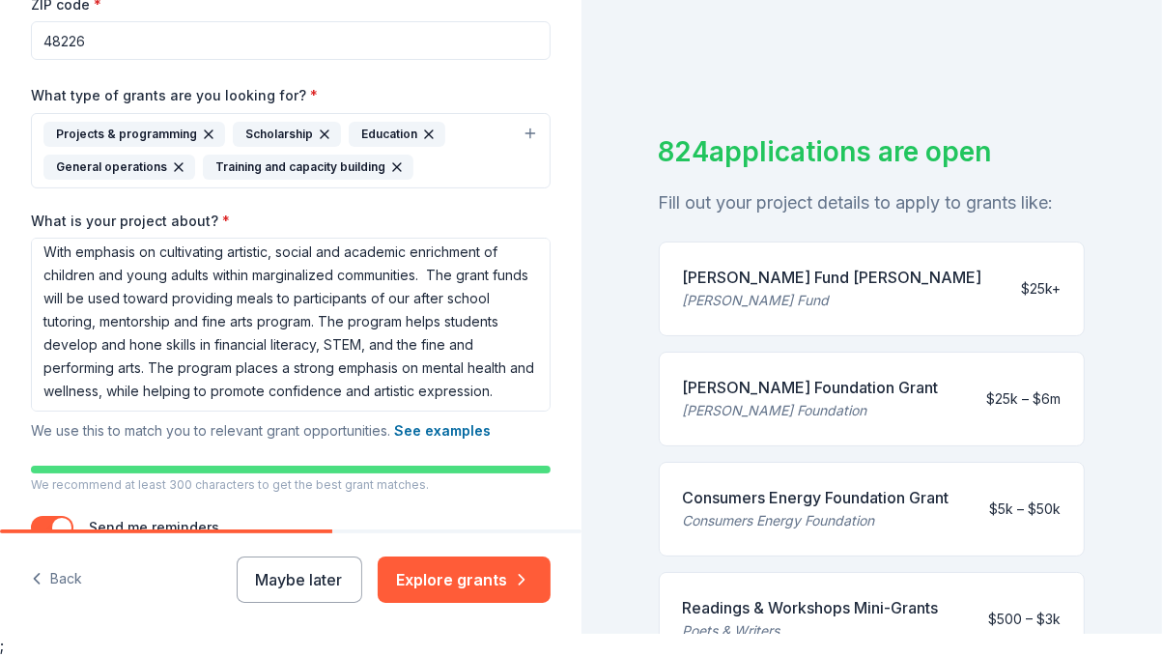
scroll to position [0, 0]
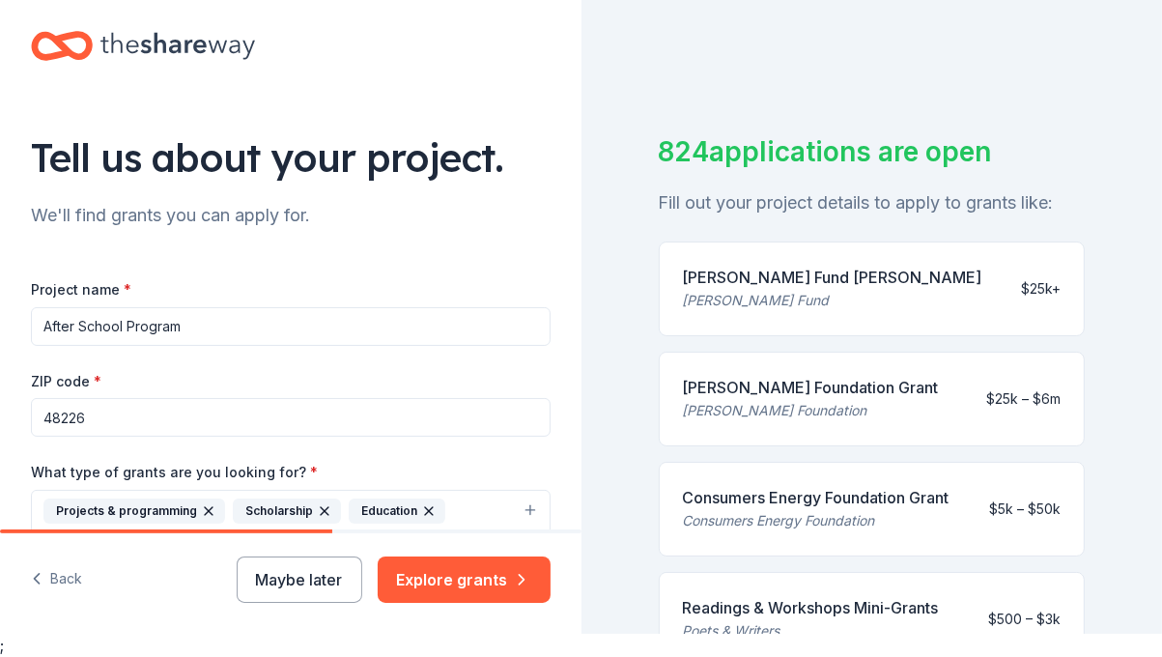
click at [141, 327] on input "After School Program" at bounding box center [291, 326] width 520 height 39
click at [131, 332] on input "After School Tutoring and Mentorship Skills" at bounding box center [291, 326] width 520 height 39
click at [362, 335] on input "After School Tutoring and Mentorship Skills" at bounding box center [291, 326] width 520 height 39
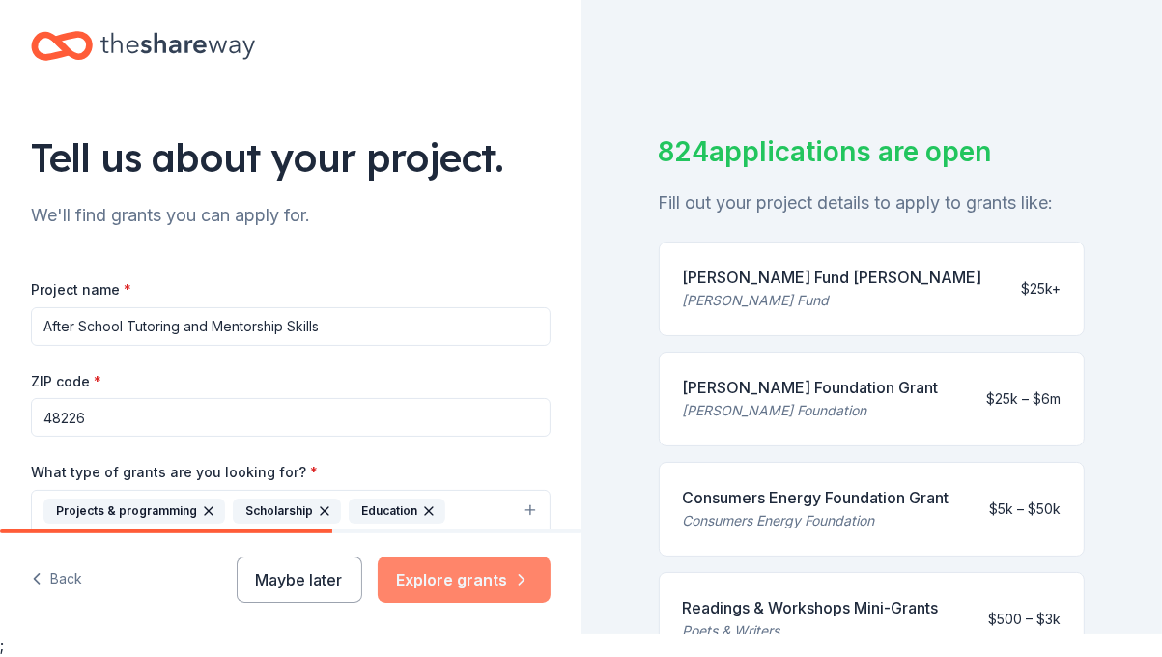
type input "After School Tutoring and Mentorship Skills"
click at [446, 577] on button "Explore grants" at bounding box center [464, 580] width 173 height 46
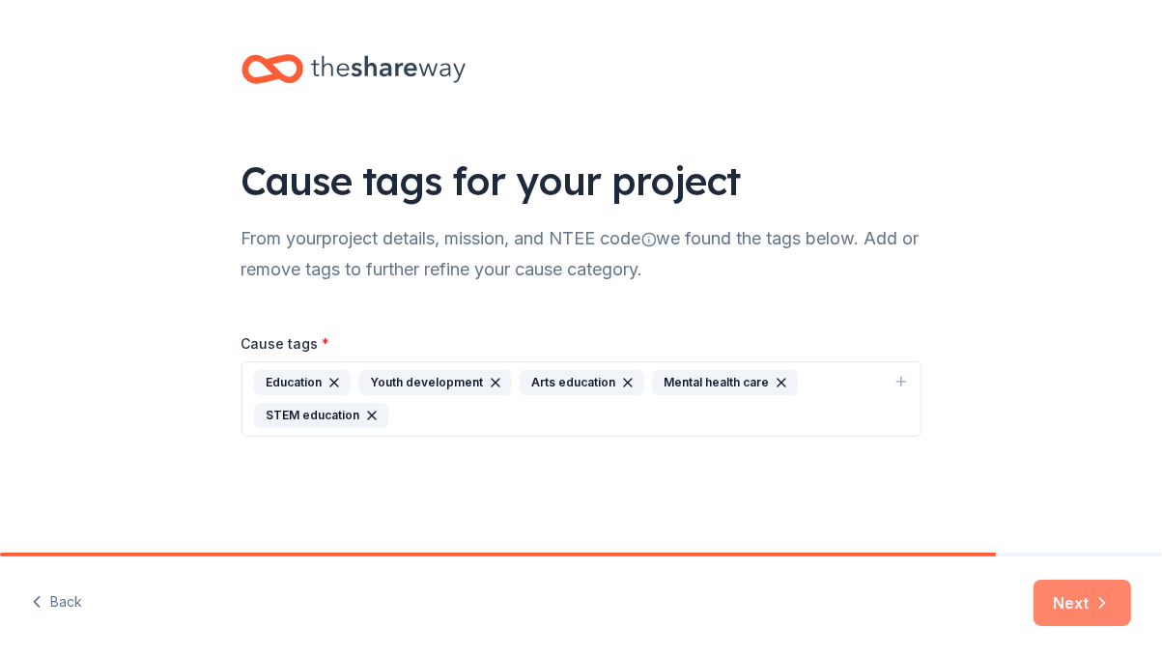
click at [1073, 610] on button "Next" at bounding box center [1083, 603] width 98 height 46
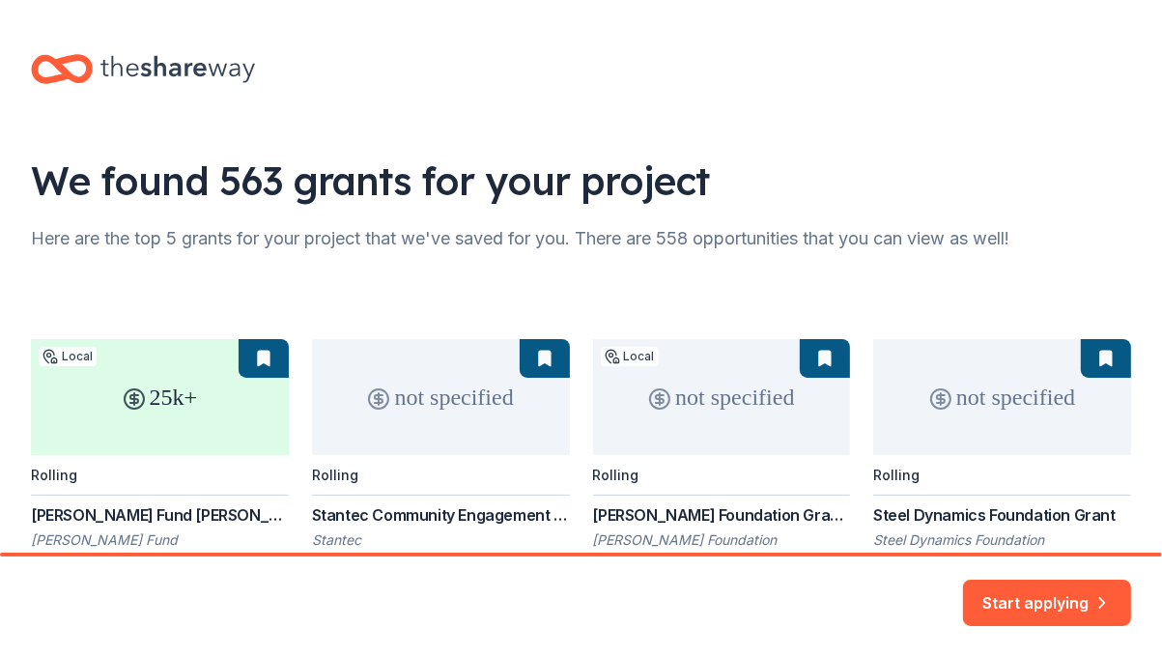
scroll to position [209, 0]
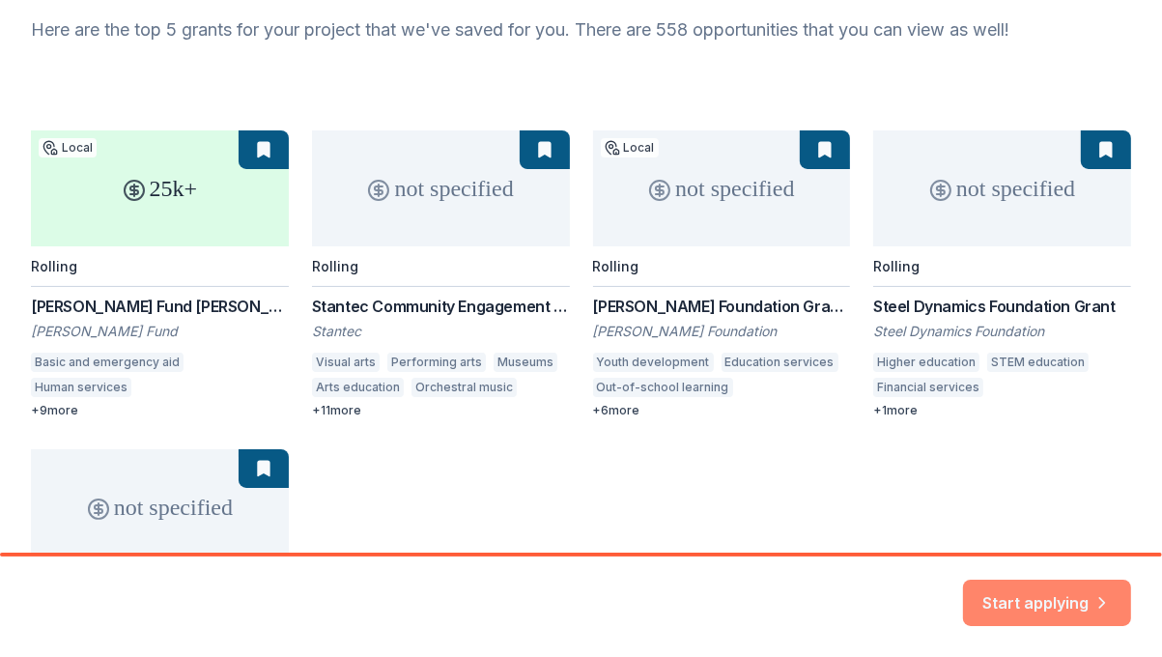
click at [1049, 589] on button "Start applying" at bounding box center [1047, 591] width 168 height 46
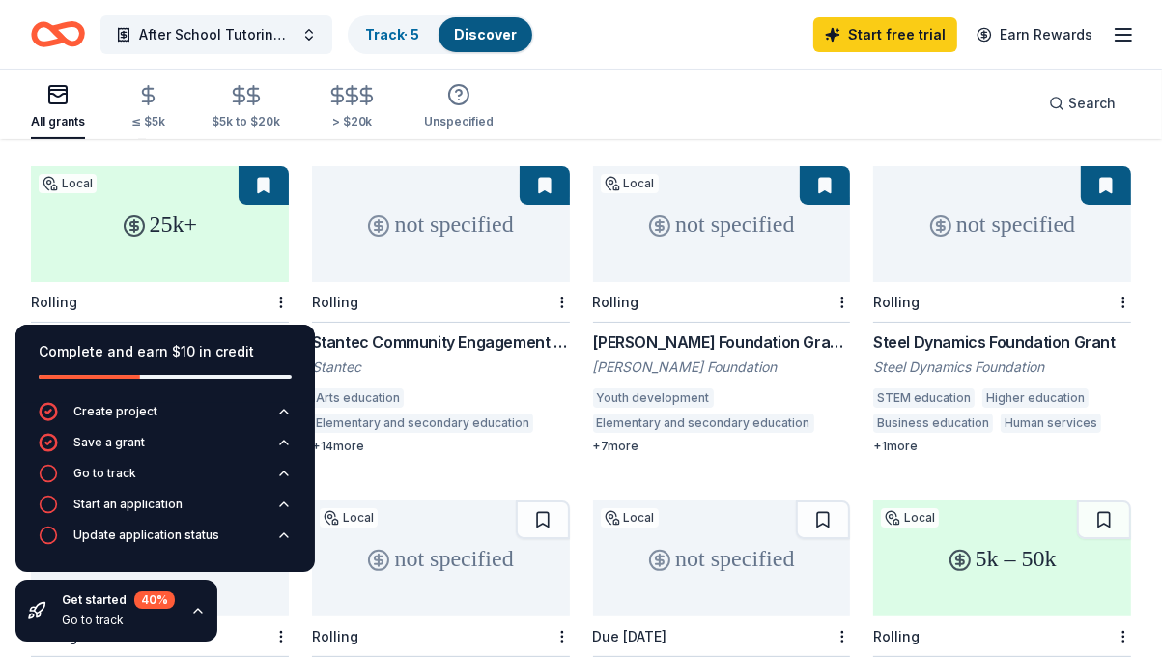
scroll to position [126, 0]
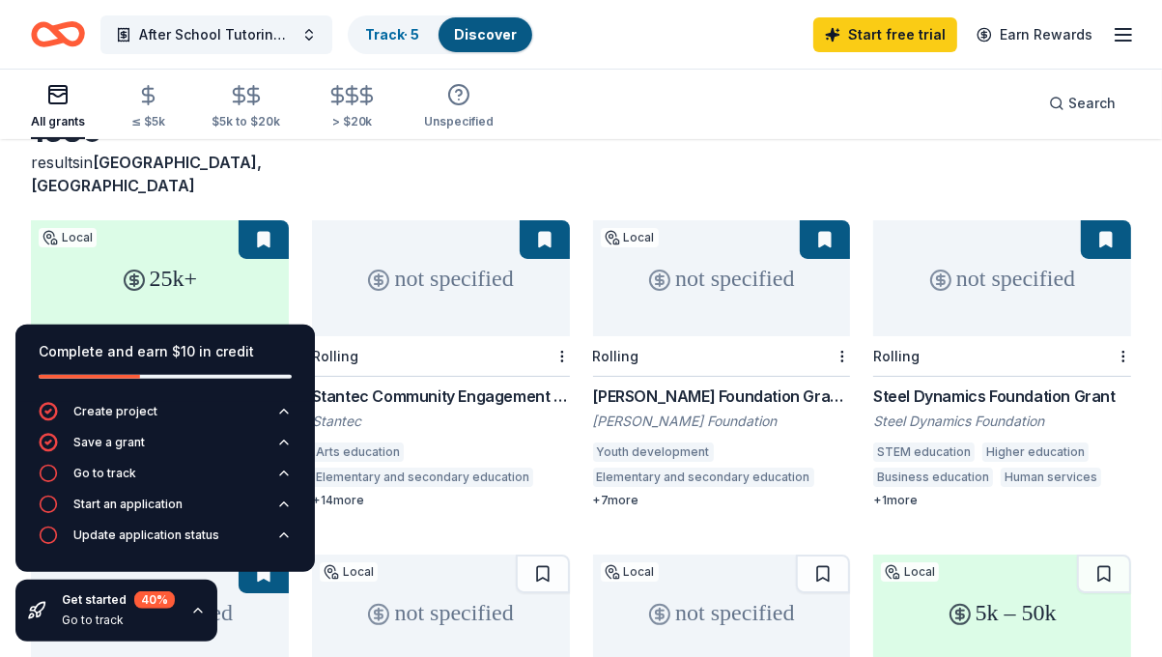
click at [197, 614] on icon "button" at bounding box center [197, 610] width 15 height 15
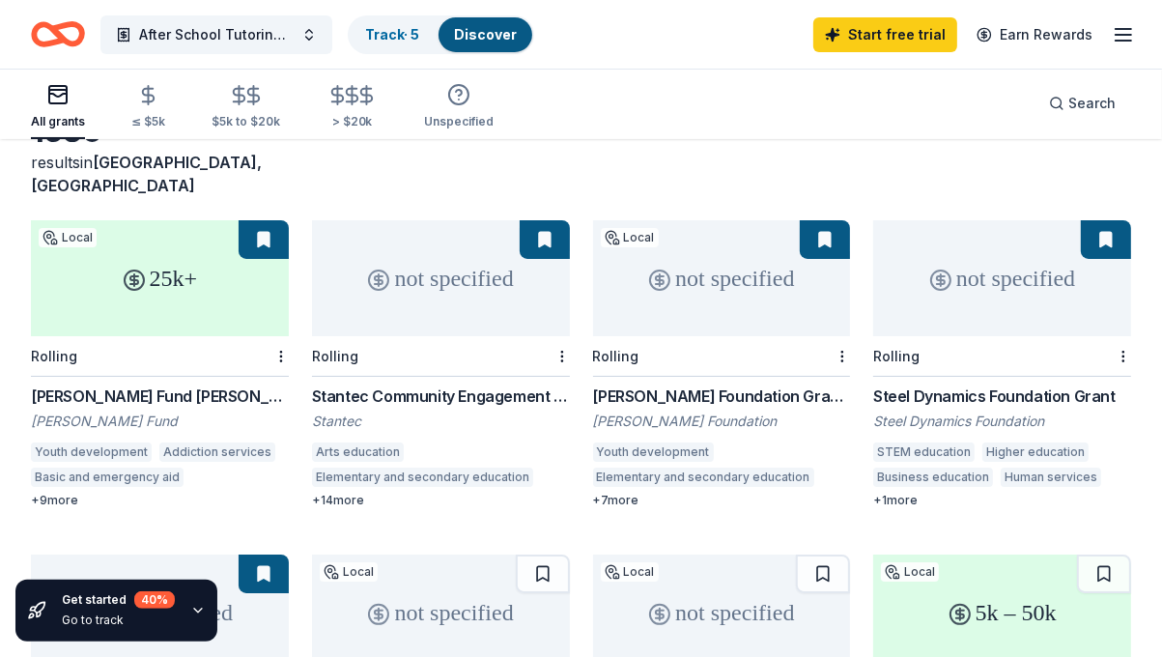
click at [182, 268] on div "25k+" at bounding box center [160, 278] width 258 height 116
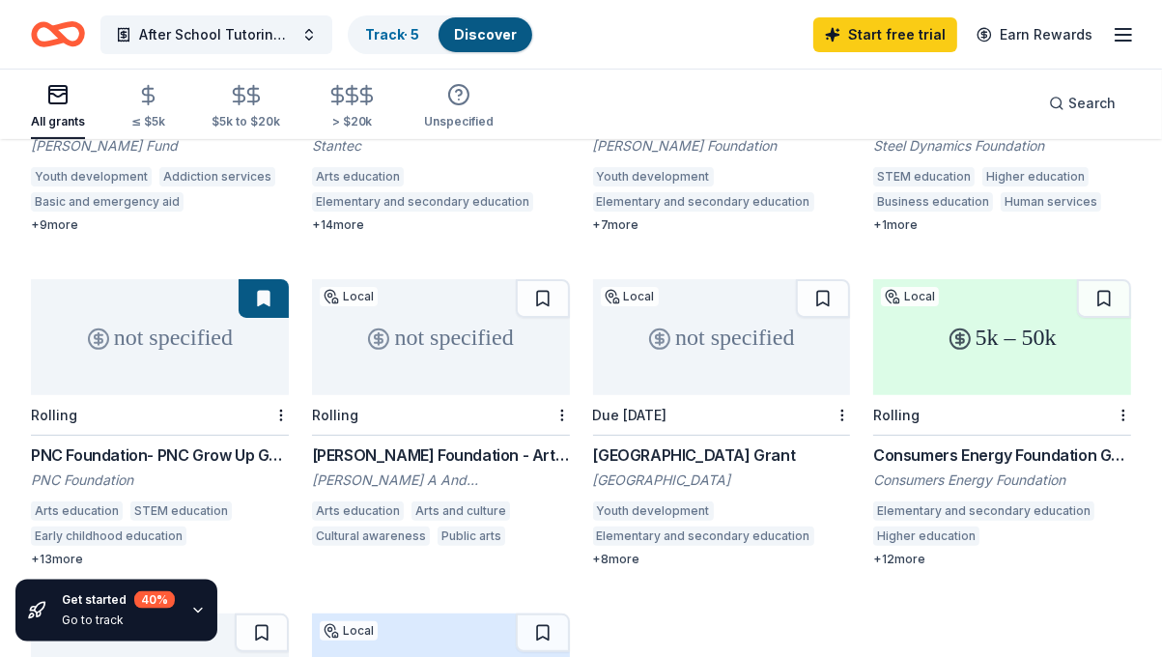
scroll to position [407, 0]
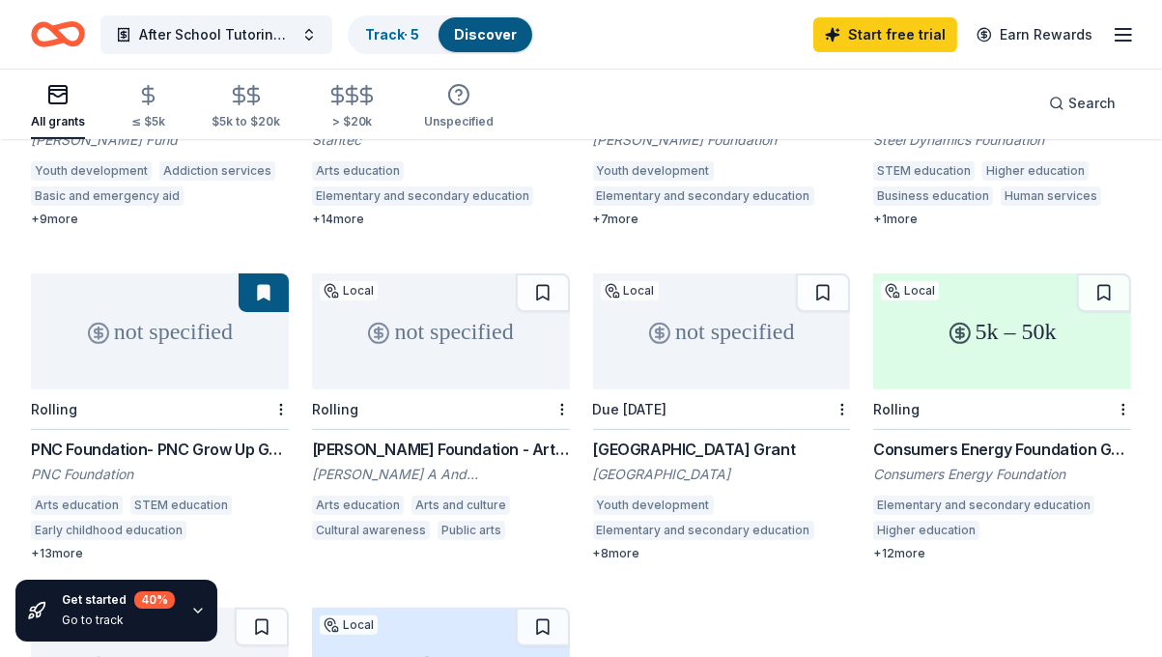
click at [197, 329] on div "not specified" at bounding box center [160, 331] width 258 height 116
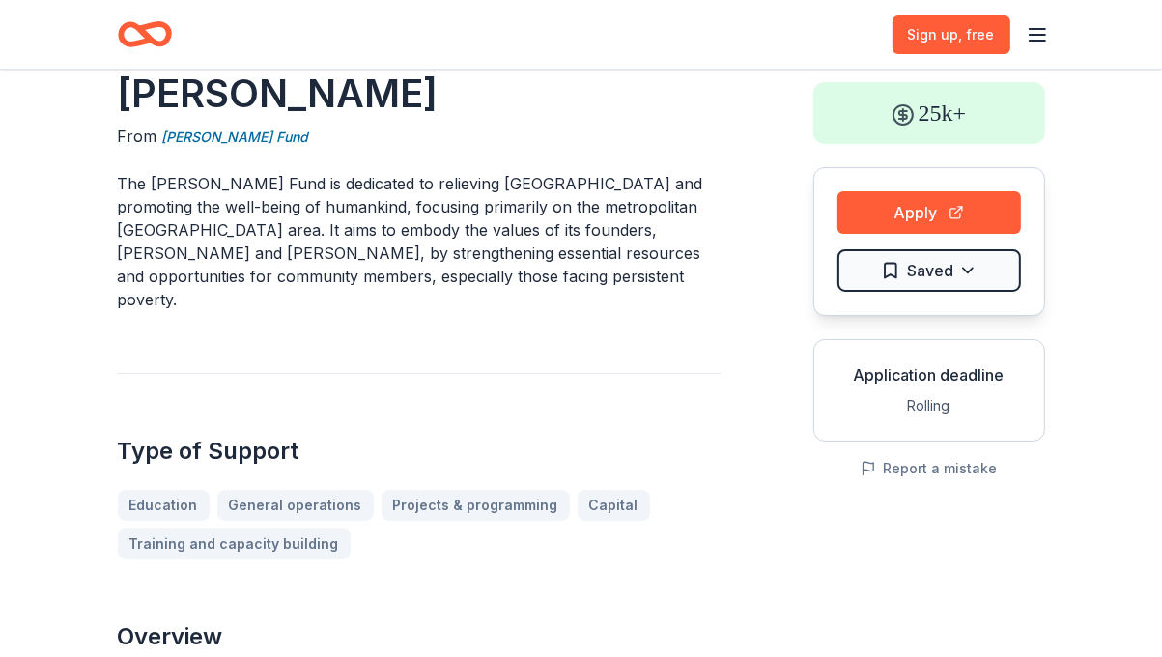
scroll to position [89, 0]
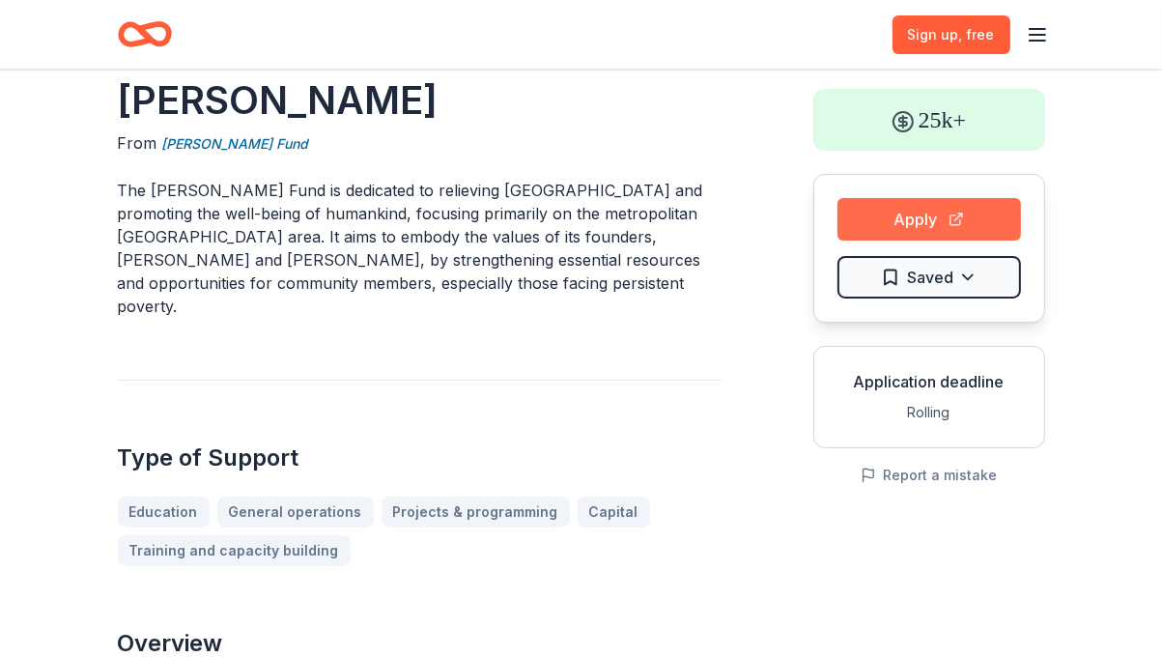
click at [926, 228] on button "Apply" at bounding box center [930, 219] width 184 height 43
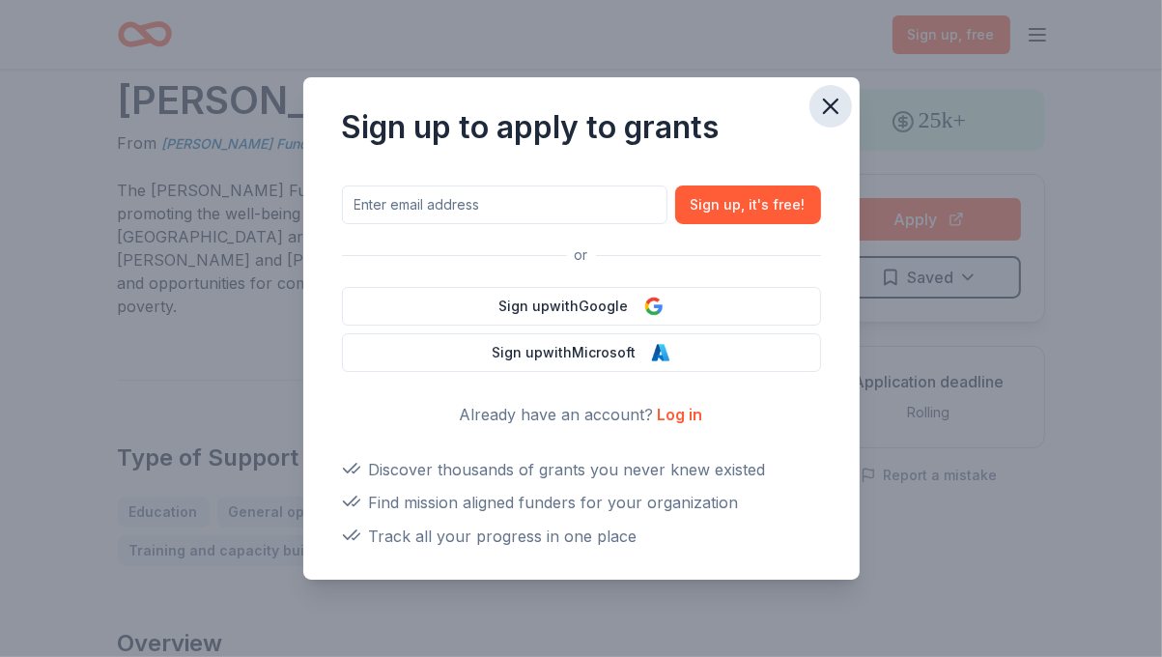
click at [826, 103] on icon "button" at bounding box center [831, 107] width 14 height 14
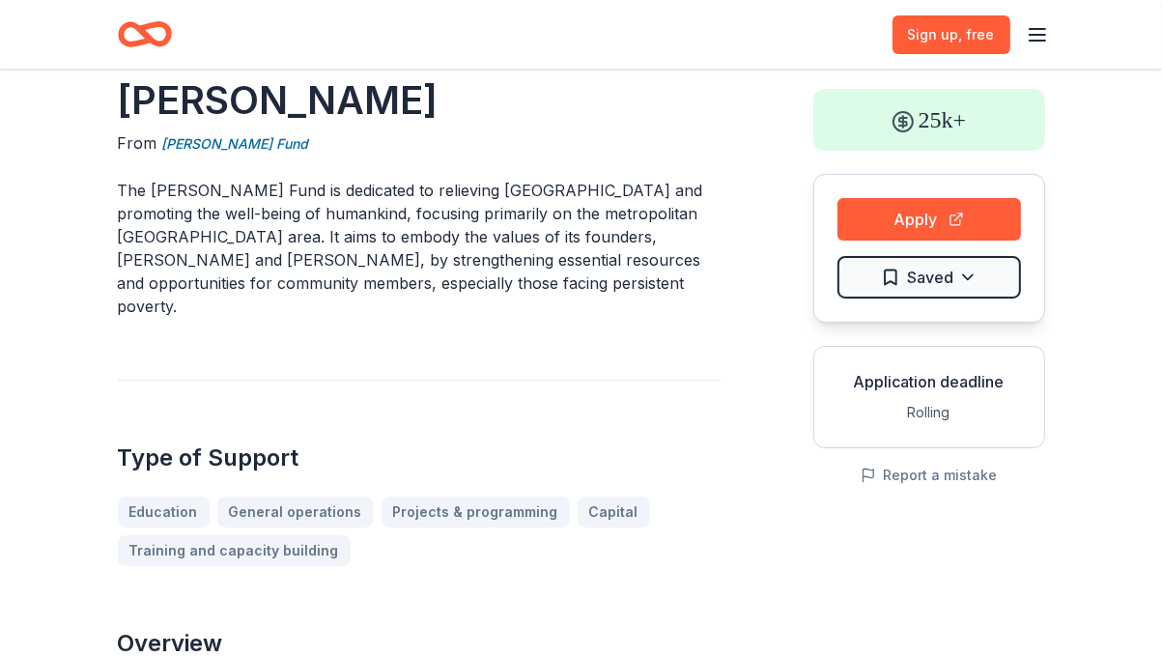
scroll to position [0, 0]
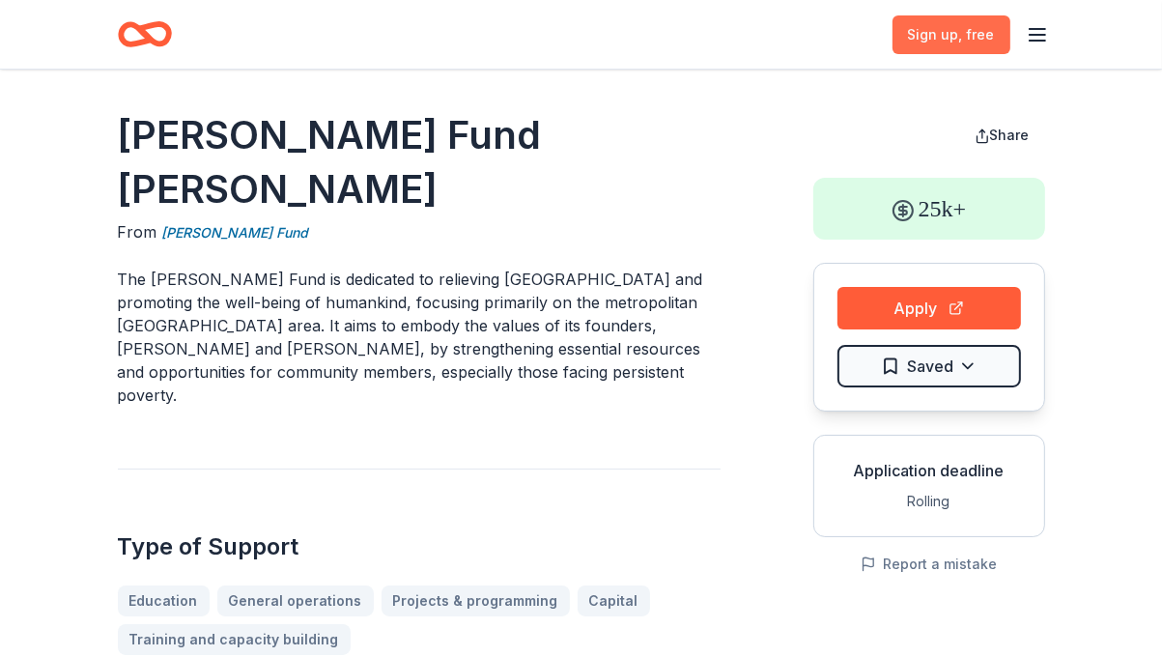
click at [928, 41] on span "Sign up , free" at bounding box center [951, 34] width 87 height 23
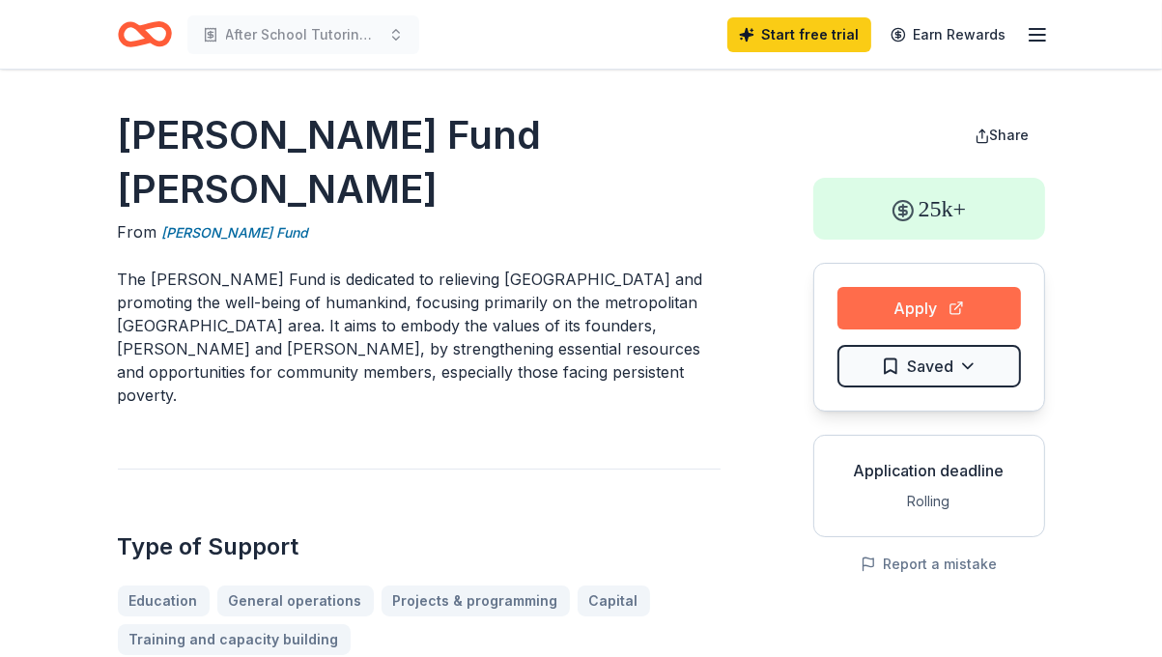
click at [928, 315] on button "Apply" at bounding box center [930, 308] width 184 height 43
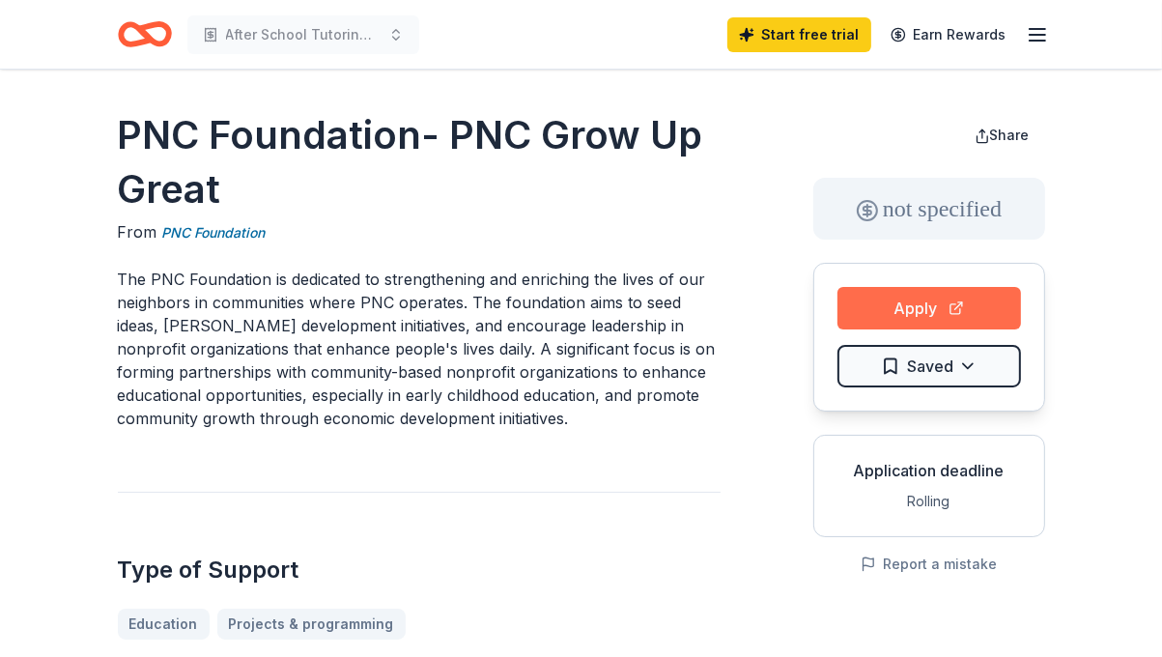
click at [901, 305] on button "Apply" at bounding box center [930, 308] width 184 height 43
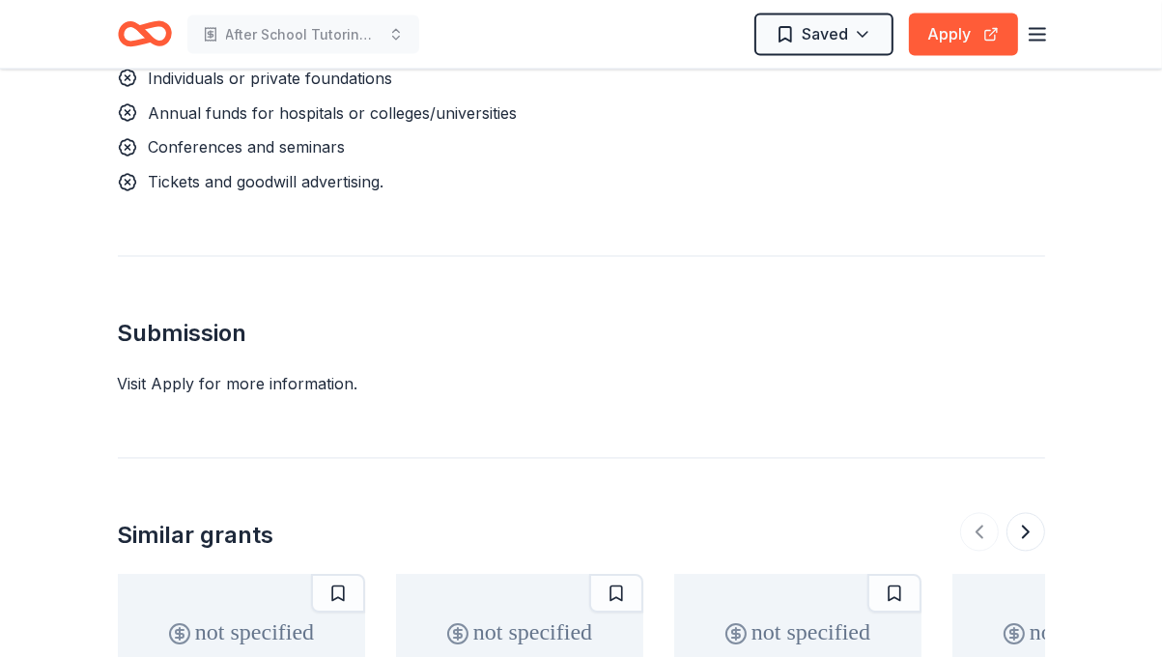
scroll to position [2731, 0]
